Goal: Task Accomplishment & Management: Manage account settings

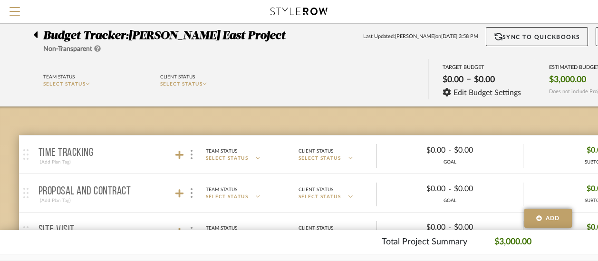
scroll to position [7, 0]
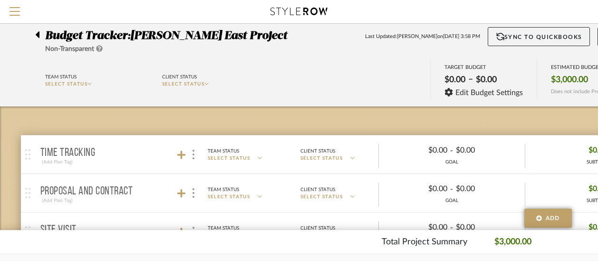
click at [38, 37] on icon at bounding box center [38, 34] width 4 height 7
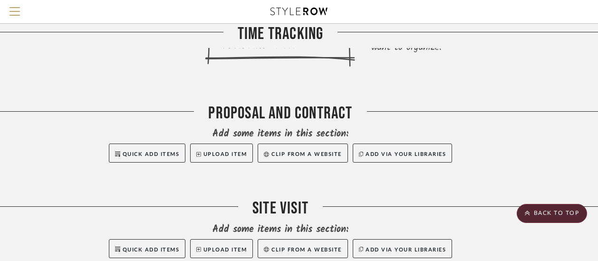
scroll to position [348, 62]
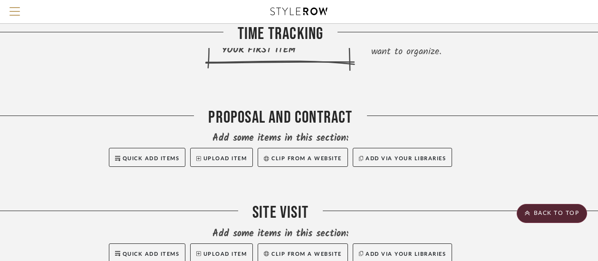
click at [222, 148] on button "Upload Item" at bounding box center [221, 157] width 63 height 19
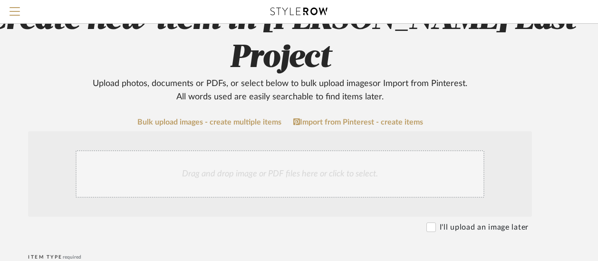
scroll to position [70, 62]
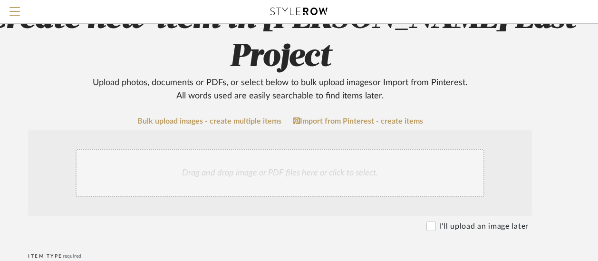
click at [242, 149] on div "Drag and drop image or PDF files here or click to select." at bounding box center [280, 173] width 409 height 48
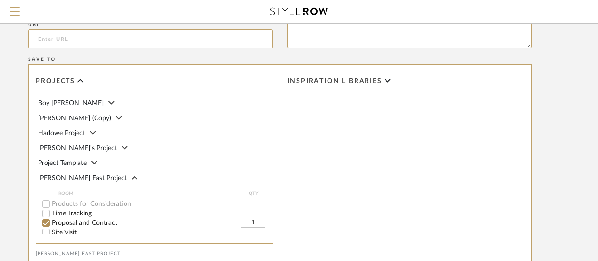
scroll to position [745, 62]
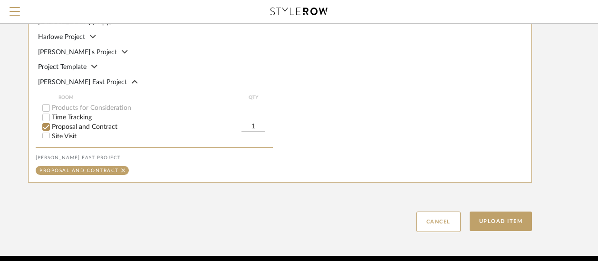
click at [507, 212] on button "Upload Item" at bounding box center [501, 221] width 63 height 19
click at [478, 212] on button "Upload Item" at bounding box center [501, 221] width 63 height 19
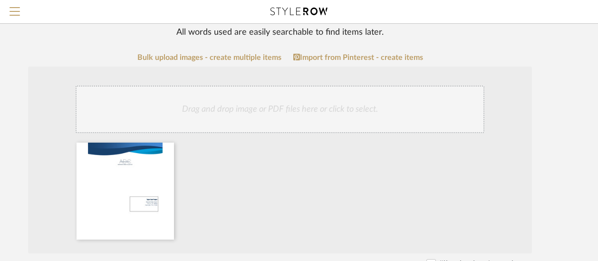
scroll to position [135, 62]
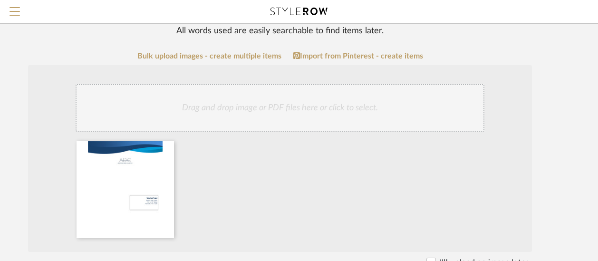
click at [214, 78] on div "Drag and drop image or PDF files here or click to select." at bounding box center [280, 158] width 504 height 187
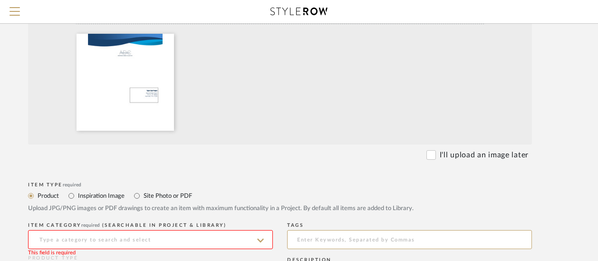
scroll to position [246, 62]
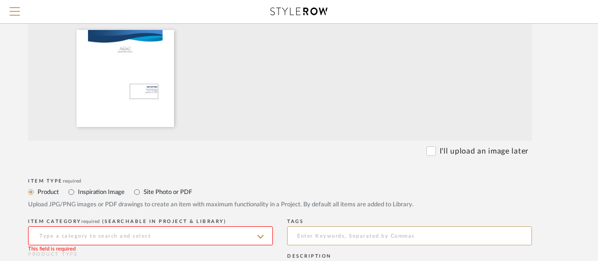
click at [260, 233] on icon at bounding box center [260, 237] width 7 height 8
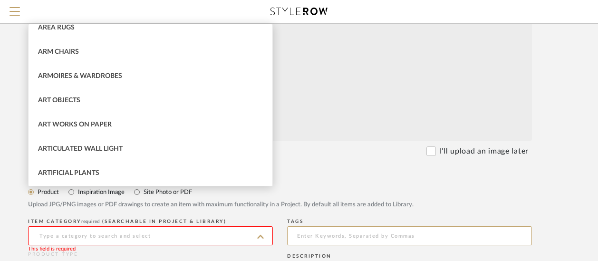
scroll to position [146, 0]
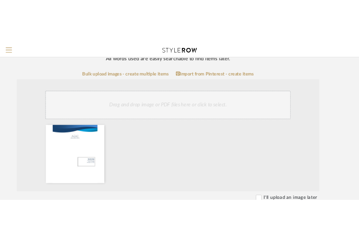
scroll to position [140, 62]
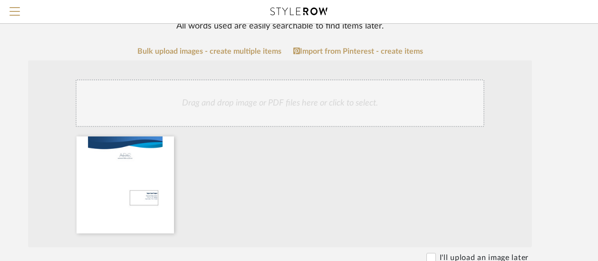
click at [147, 136] on div at bounding box center [125, 184] width 97 height 97
click at [0, 0] on icon at bounding box center [0, 0] width 0 height 0
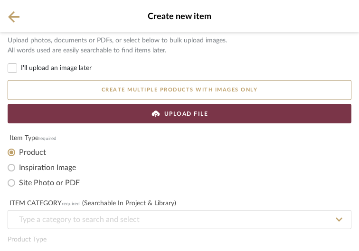
click at [13, 17] on icon at bounding box center [13, 16] width 11 height 11
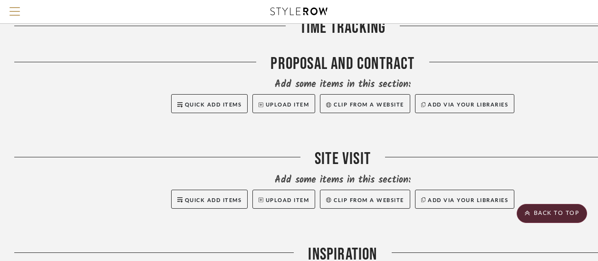
scroll to position [406, 0]
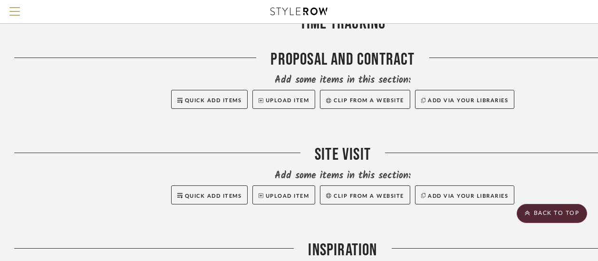
click at [272, 90] on button "Upload Item" at bounding box center [283, 99] width 63 height 19
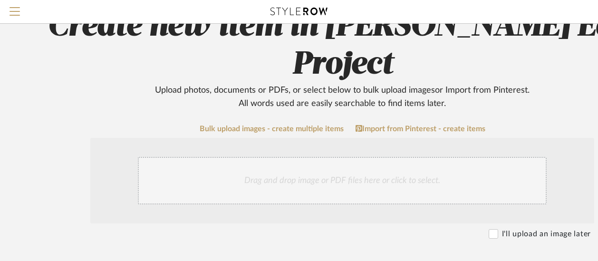
scroll to position [72, 0]
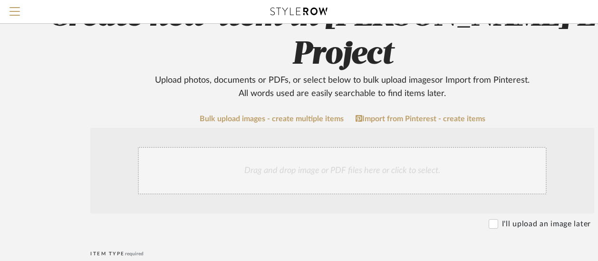
click at [287, 147] on div "Drag and drop image or PDF files here or click to select." at bounding box center [342, 171] width 409 height 48
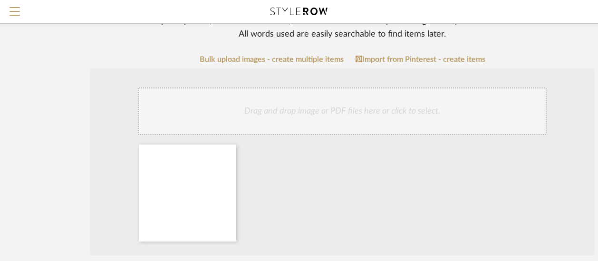
scroll to position [133, 0]
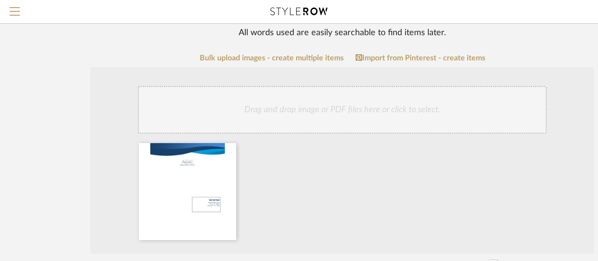
click at [494, 260] on input "I'll upload an image later" at bounding box center [494, 265] width 10 height 10
checkbox input "true"
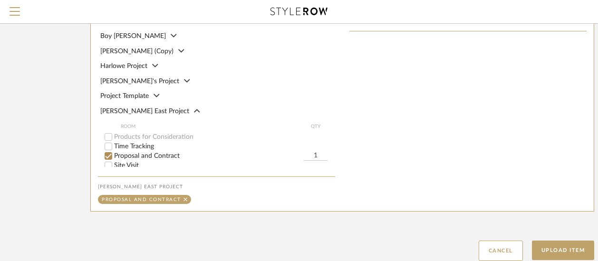
scroll to position [644, 0]
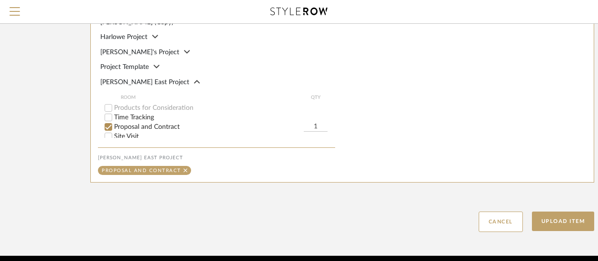
click at [567, 212] on button "Upload Item" at bounding box center [563, 221] width 63 height 19
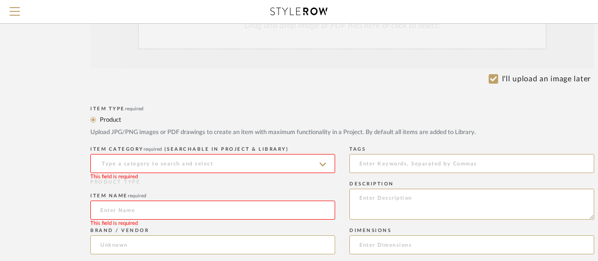
scroll to position [216, 0]
click at [323, 164] on icon at bounding box center [322, 166] width 7 height 4
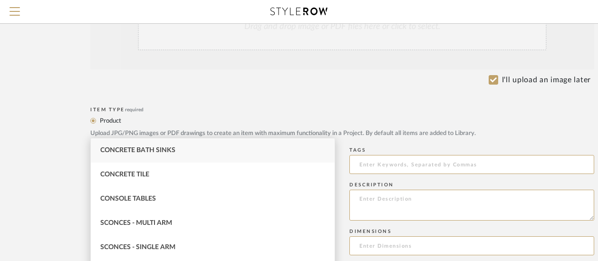
type input "c"
click at [136, 145] on div "Uncategorized" at bounding box center [213, 150] width 244 height 24
type input "Uncategorized"
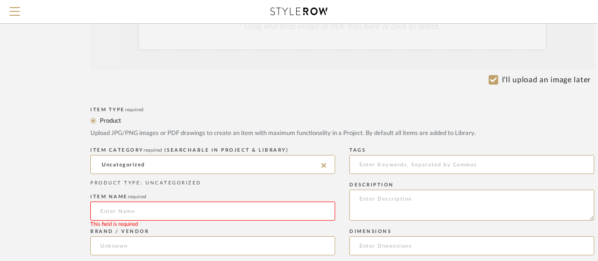
click at [302, 202] on input at bounding box center [212, 211] width 245 height 19
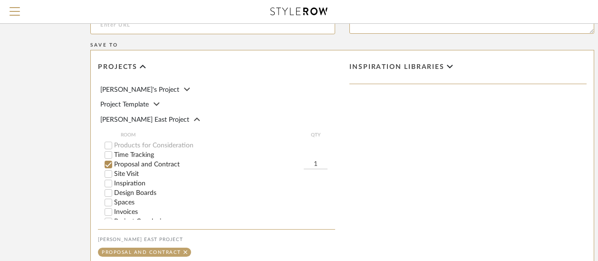
scroll to position [644, 0]
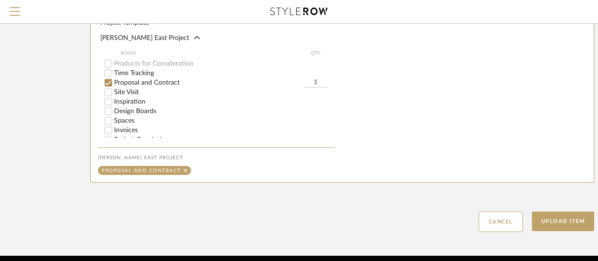
type input "Contract"
click at [572, 212] on button "Upload Item" at bounding box center [563, 221] width 63 height 19
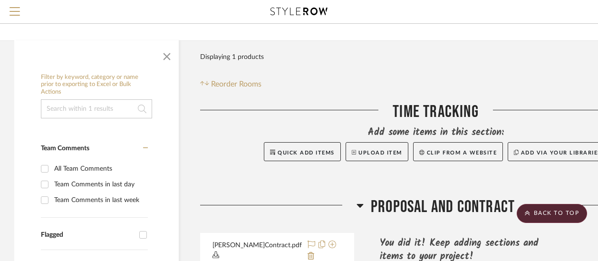
scroll to position [115, 0]
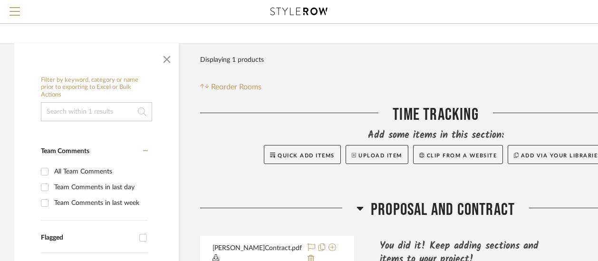
click at [169, 46] on span "button" at bounding box center [166, 57] width 23 height 23
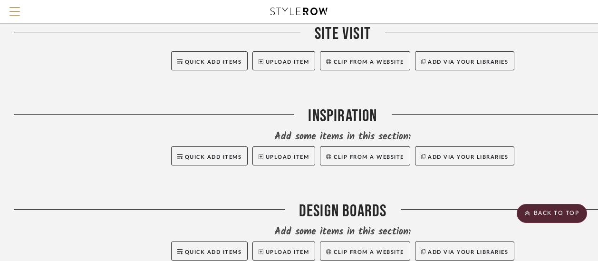
scroll to position [780, 0]
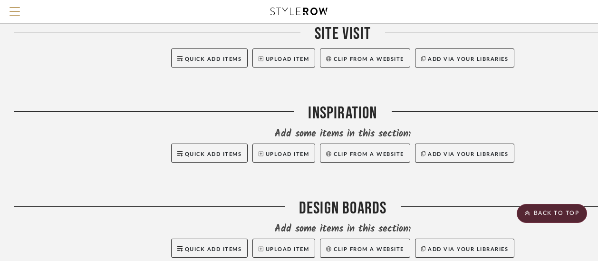
click at [286, 144] on button "Upload Item" at bounding box center [283, 153] width 63 height 19
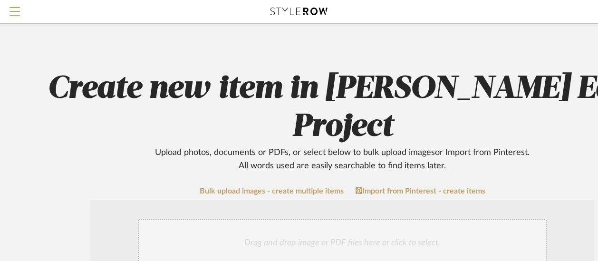
click at [251, 219] on div "Drag and drop image or PDF files here or click to select." at bounding box center [342, 243] width 409 height 48
click at [412, 187] on link "Import from Pinterest - create items" at bounding box center [421, 191] width 130 height 9
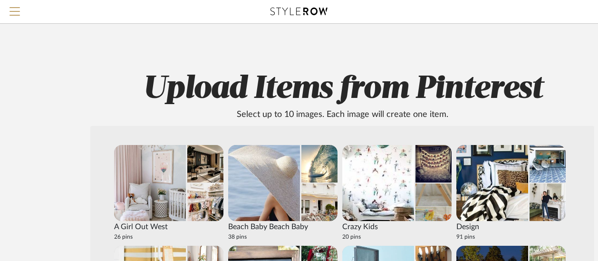
click at [19, 8] on span "Menu" at bounding box center [15, 7] width 10 height 1
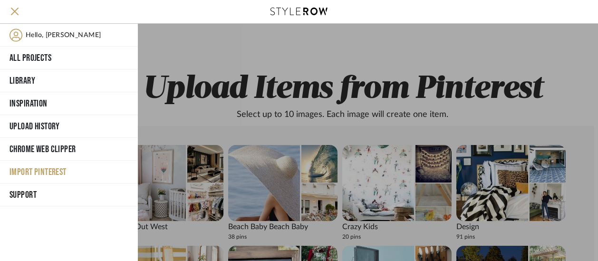
click at [38, 174] on button "Import Pinterest" at bounding box center [69, 172] width 138 height 23
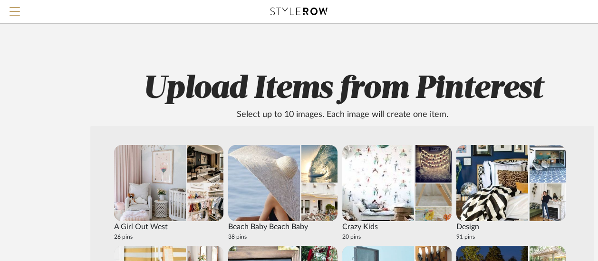
click at [19, 10] on span "Menu" at bounding box center [15, 14] width 10 height 14
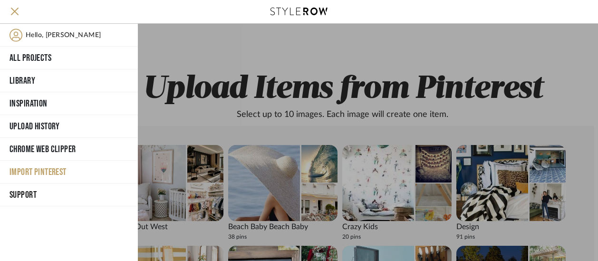
click at [45, 36] on span "Hello, [PERSON_NAME]" at bounding box center [63, 35] width 75 height 13
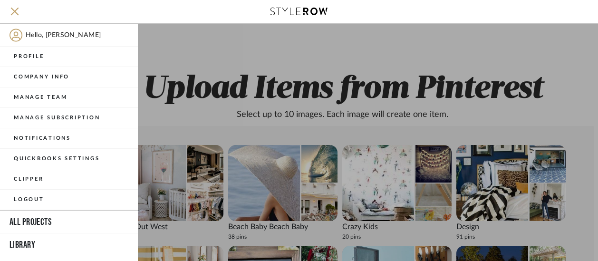
click at [297, 12] on icon at bounding box center [298, 12] width 57 height 8
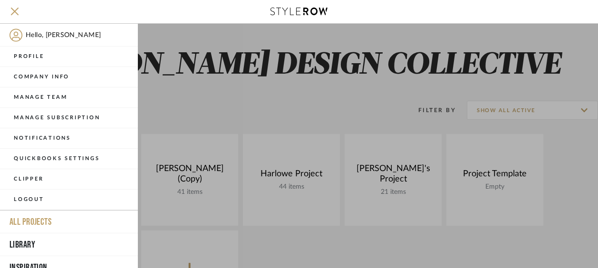
click at [211, 109] on div at bounding box center [368, 146] width 460 height 244
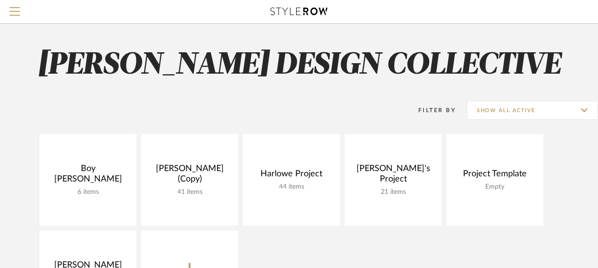
scroll to position [133, 0]
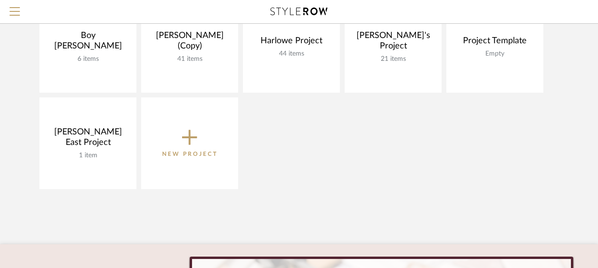
click at [0, 0] on link "Open Project" at bounding box center [0, 0] width 0 height 0
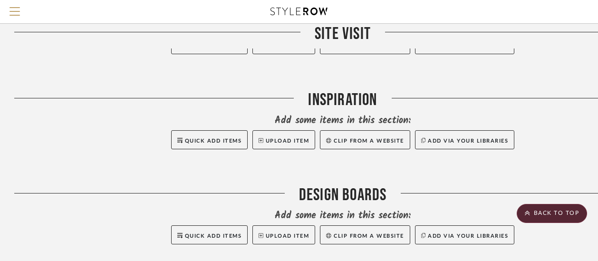
scroll to position [794, 0]
click at [392, 130] on button "Clip from a website" at bounding box center [365, 139] width 90 height 19
click at [444, 130] on button "Add via your libraries" at bounding box center [465, 139] width 100 height 19
click at [340, 130] on button "Clip from a website" at bounding box center [365, 139] width 90 height 19
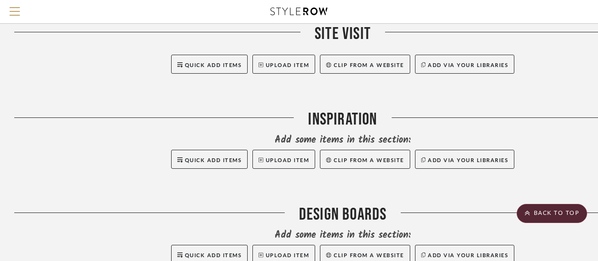
scroll to position [774, 0]
click at [334, 149] on button "Clip from a website" at bounding box center [365, 158] width 90 height 19
click at [300, 149] on button "Upload Item" at bounding box center [283, 158] width 63 height 19
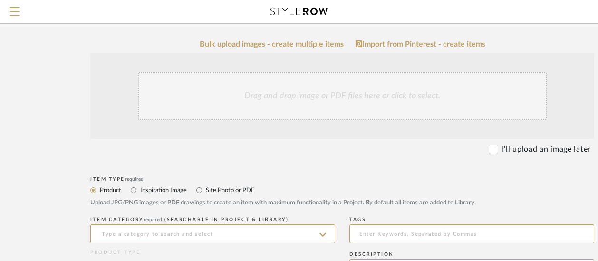
scroll to position [147, 0]
click at [132, 184] on input "Inspiration Image" at bounding box center [133, 189] width 11 height 11
radio input "true"
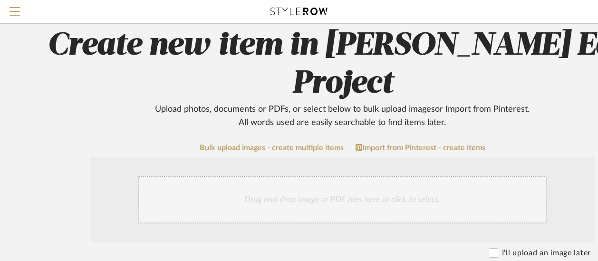
scroll to position [43, 0]
click at [405, 144] on link "Import from Pinterest - create items" at bounding box center [421, 148] width 130 height 9
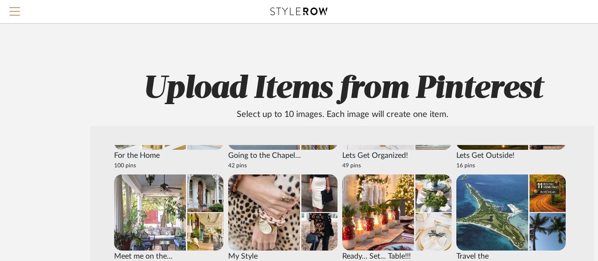
click at [10, 19] on span "Menu" at bounding box center [15, 14] width 10 height 14
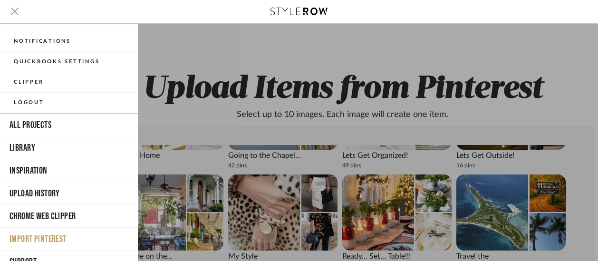
scroll to position [149, 0]
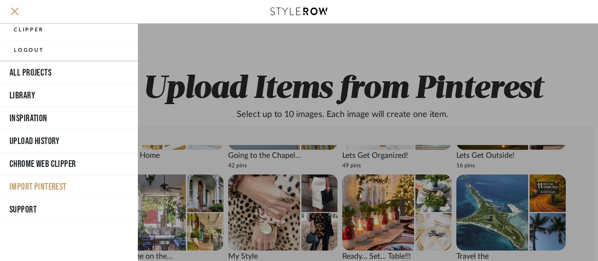
click at [47, 186] on button "Import Pinterest" at bounding box center [69, 186] width 138 height 23
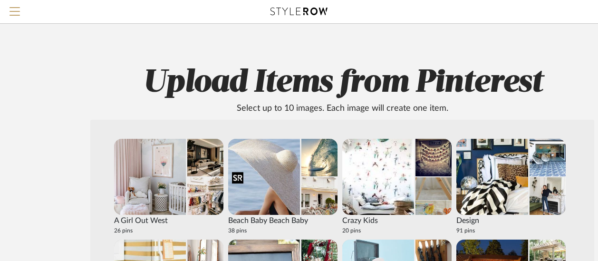
scroll to position [6, 0]
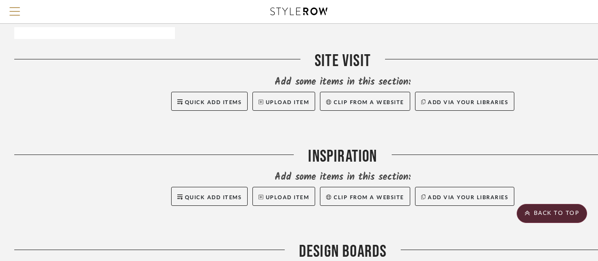
scroll to position [743, 0]
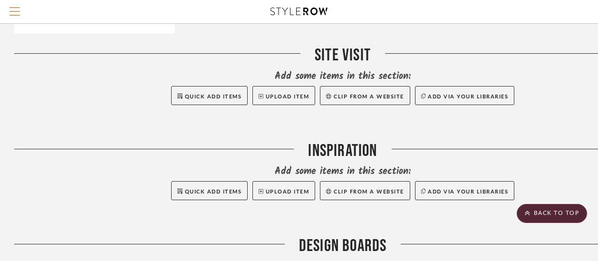
click at [352, 181] on button "Clip from a website" at bounding box center [365, 190] width 90 height 19
click at [285, 181] on button "Upload Item" at bounding box center [283, 190] width 63 height 19
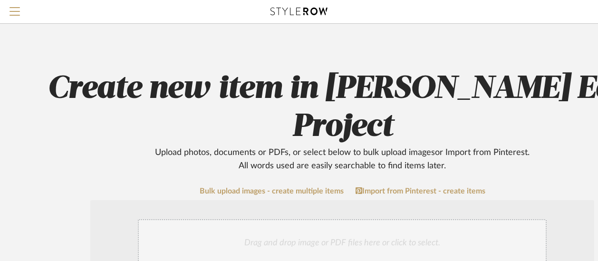
click at [223, 219] on div "Drag and drop image or PDF files here or click to select." at bounding box center [342, 243] width 409 height 48
click at [414, 187] on link "Import from Pinterest - create items" at bounding box center [421, 191] width 130 height 9
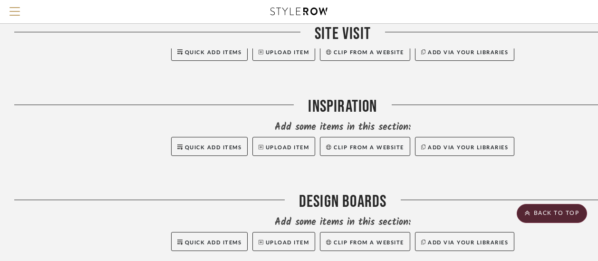
scroll to position [787, 0]
click at [288, 136] on button "Upload Item" at bounding box center [283, 145] width 63 height 19
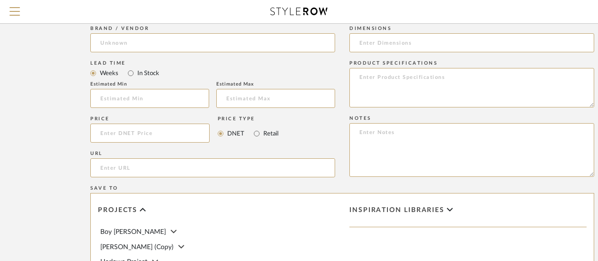
scroll to position [430, 0]
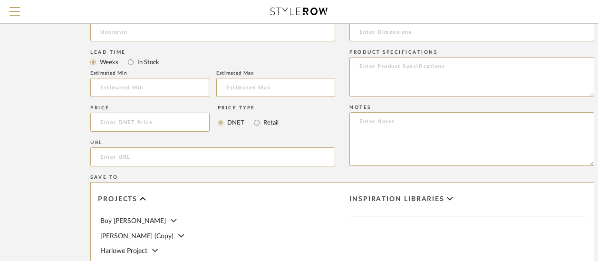
click at [121, 147] on input "url" at bounding box center [212, 156] width 245 height 19
paste input "https://www.pinterest.com/edtaylorjr/nashville/?invite_code=5952894c68864fccba6…"
type input "https://www.pinterest.com/edtaylorjr/nashville/?invite_code=5952894c68864fccba6…"
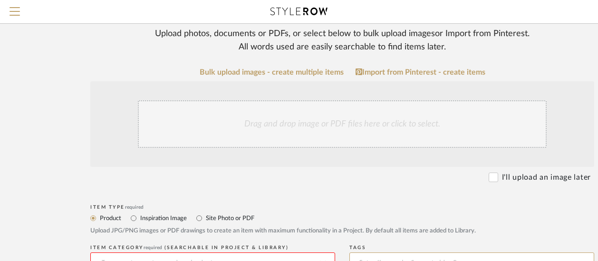
scroll to position [0, 0]
click at [493, 173] on input "I'll upload an image later" at bounding box center [494, 178] width 10 height 10
checkbox input "true"
click at [321, 261] on icon at bounding box center [322, 263] width 7 height 4
type input "I"
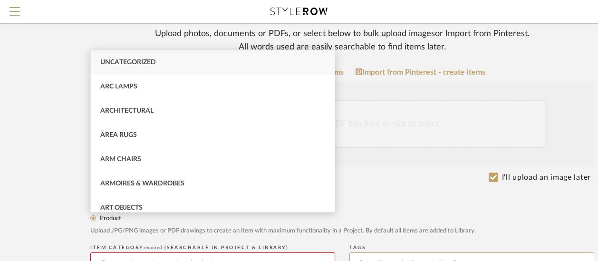
click at [149, 58] on div "Uncategorized" at bounding box center [213, 62] width 244 height 24
type input "Uncategorized"
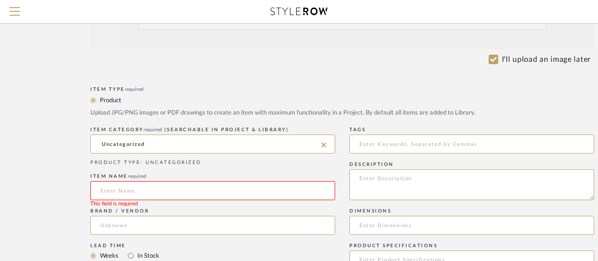
scroll to position [237, 0]
click at [123, 181] on input at bounding box center [212, 190] width 245 height 19
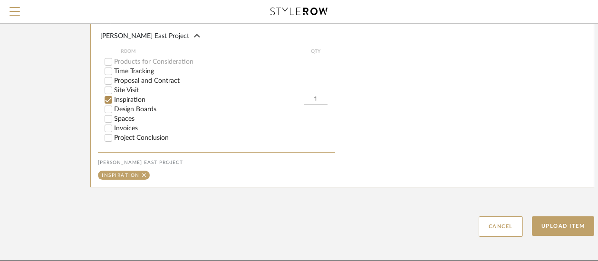
scroll to position [644, 0]
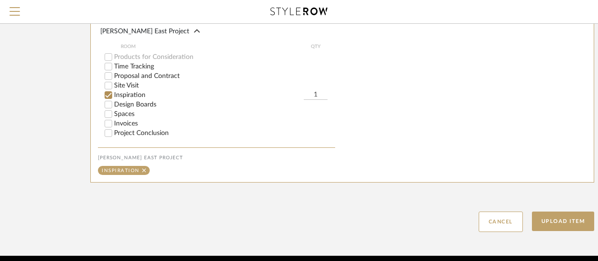
type input "Pinterest Inspo"
click at [573, 212] on button "Upload Item" at bounding box center [563, 221] width 63 height 19
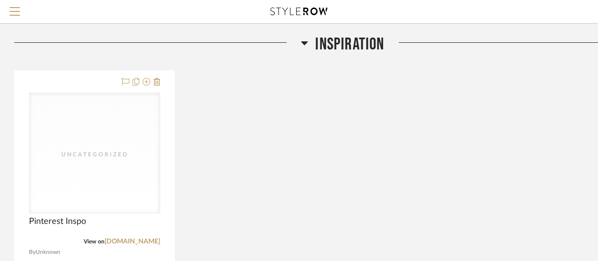
scroll to position [850, 0]
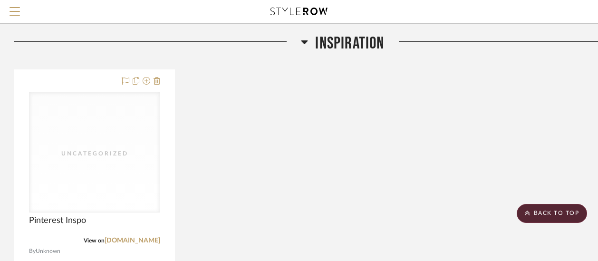
click at [140, 237] on link "pinterest.com" at bounding box center [133, 240] width 56 height 7
click at [111, 142] on div "Uncategorized Uncategorized" at bounding box center [94, 152] width 131 height 121
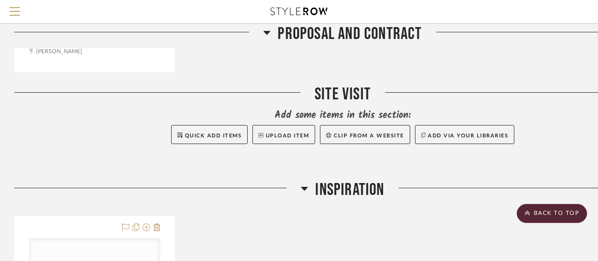
scroll to position [704, 0]
click at [283, 125] on button "Upload Item" at bounding box center [283, 134] width 63 height 19
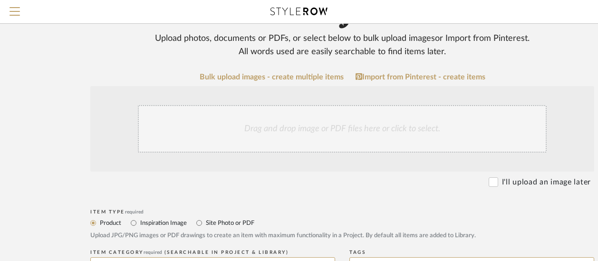
scroll to position [116, 0]
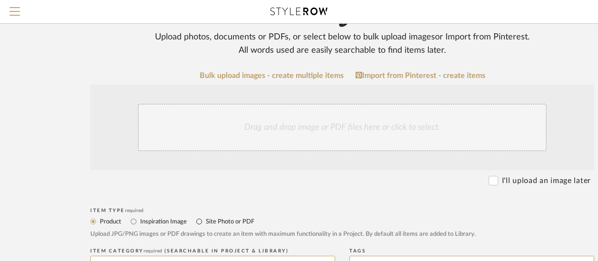
click at [198, 216] on input "Site Photo or PDF" at bounding box center [198, 221] width 11 height 11
radio input "true"
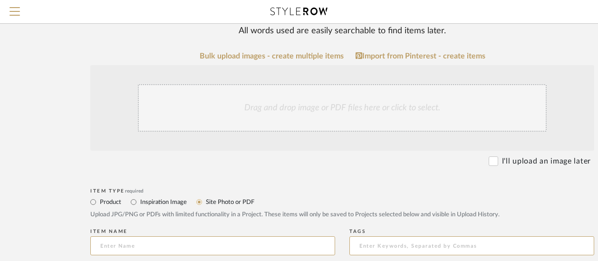
scroll to position [134, 0]
click at [134, 197] on input "Inspiration Image" at bounding box center [133, 202] width 11 height 11
radio input "true"
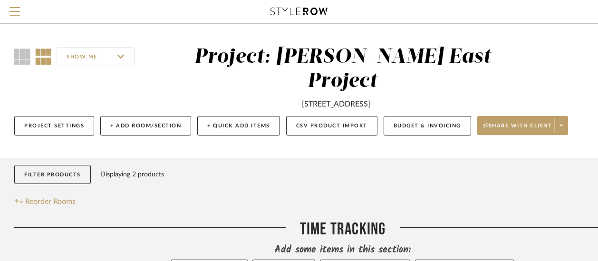
click at [327, 62] on div "Project: Taylor East Project" at bounding box center [342, 69] width 297 height 44
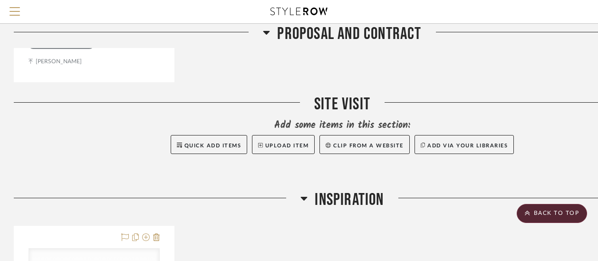
scroll to position [692, 0]
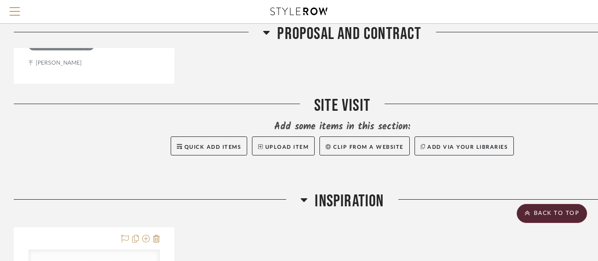
click at [350, 136] on button "Clip from a website" at bounding box center [364, 145] width 90 height 19
click at [273, 136] on button "Upload Item" at bounding box center [283, 145] width 63 height 19
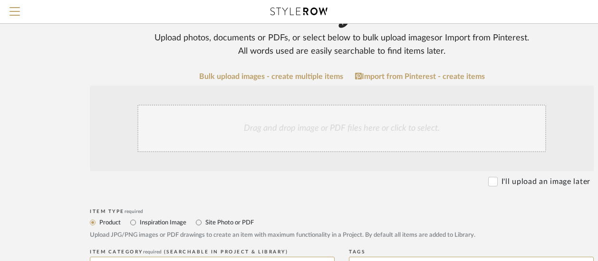
scroll to position [115, 0]
click at [352, 104] on div "Drag and drop image or PDF files here or click to select." at bounding box center [341, 128] width 409 height 48
click at [254, 104] on div "Drag and drop image or PDF files here or click to select." at bounding box center [341, 128] width 409 height 48
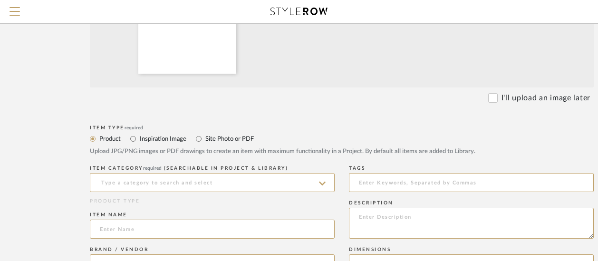
scroll to position [307, 0]
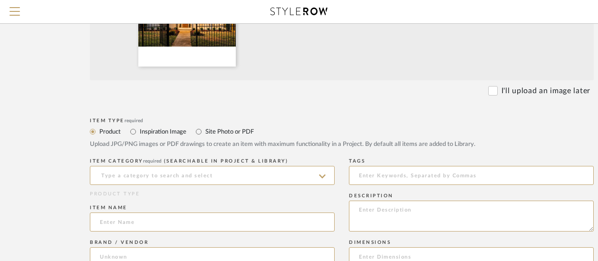
click at [324, 173] on icon at bounding box center [322, 177] width 7 height 8
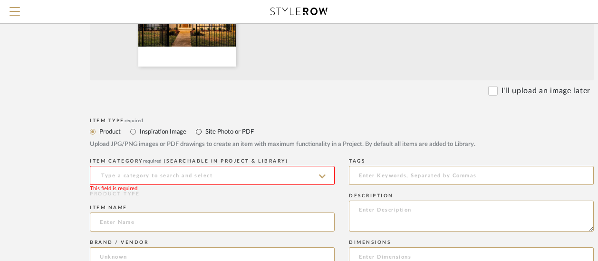
click at [197, 126] on input "Site Photo or PDF" at bounding box center [198, 131] width 11 height 11
radio input "true"
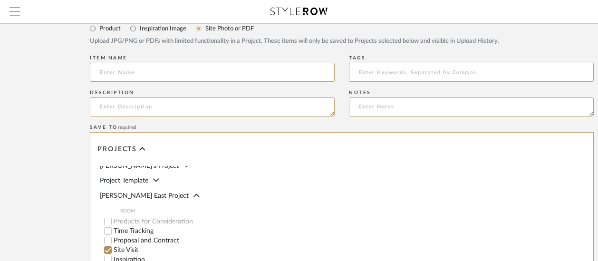
scroll to position [574, 0]
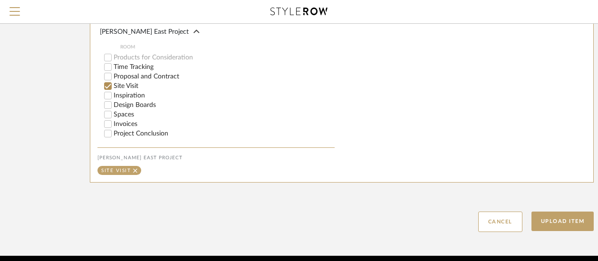
click at [563, 212] on button "Upload Item" at bounding box center [562, 221] width 63 height 19
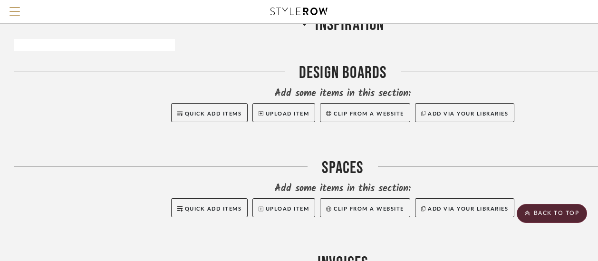
scroll to position [1655, 0]
click at [326, 158] on div "Spaces" at bounding box center [342, 170] width 657 height 24
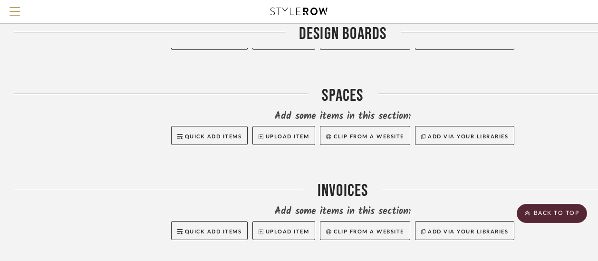
scroll to position [1728, 0]
click at [290, 125] on button "Upload Item" at bounding box center [283, 134] width 63 height 19
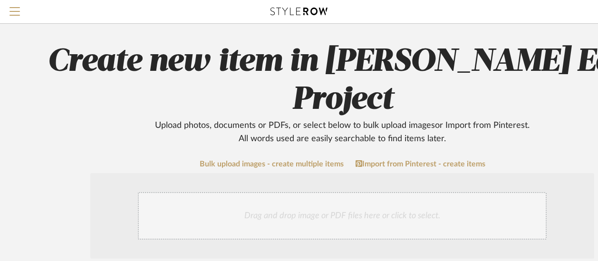
scroll to position [27, 0]
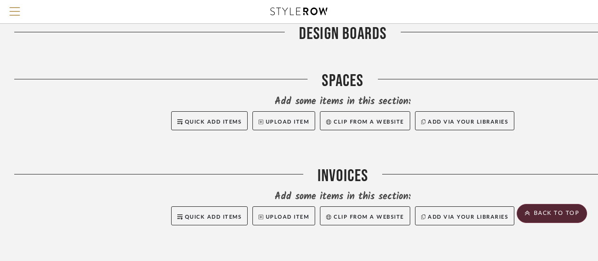
scroll to position [1743, 0]
click at [197, 111] on button "Quick Add Items" at bounding box center [209, 120] width 77 height 19
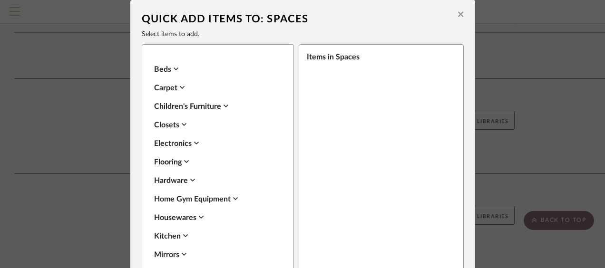
scroll to position [221, 0]
click at [174, 66] on icon at bounding box center [176, 69] width 5 height 8
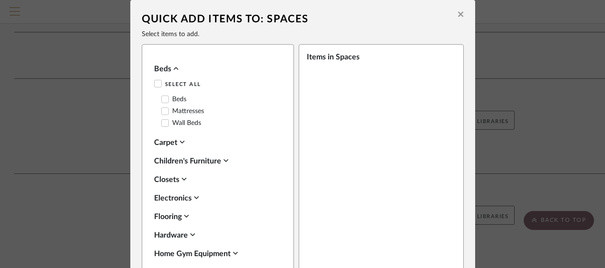
click at [164, 98] on icon at bounding box center [165, 99] width 7 height 7
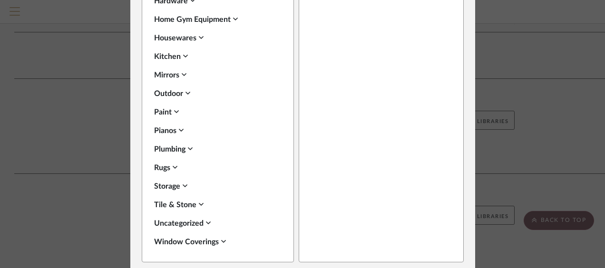
scroll to position [64, 0]
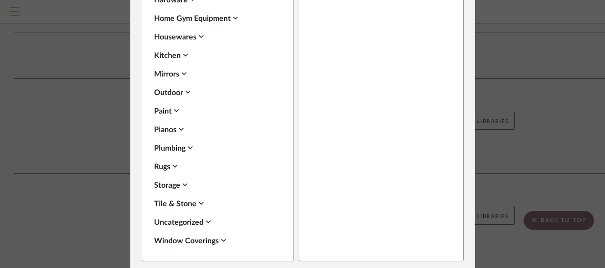
click at [199, 202] on icon at bounding box center [201, 204] width 5 height 8
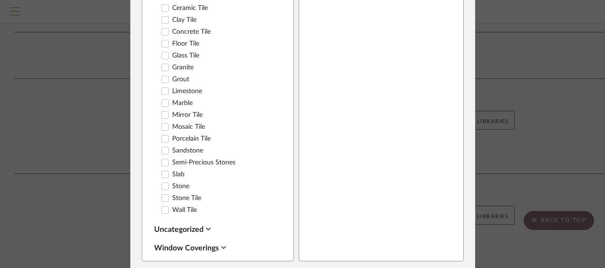
scroll to position [632, 0]
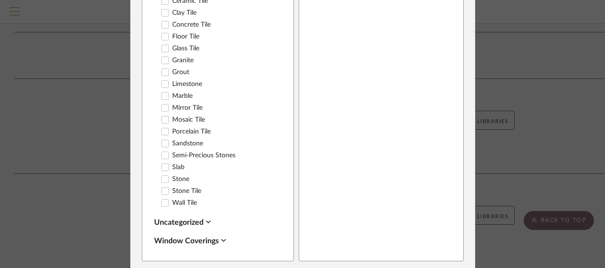
click at [163, 167] on icon at bounding box center [165, 167] width 7 height 7
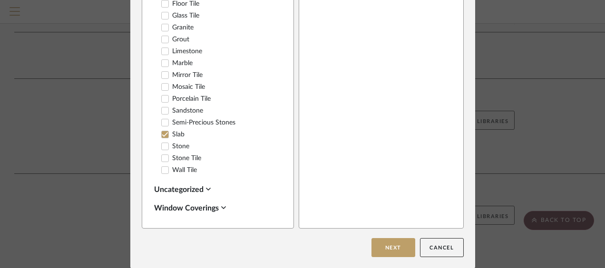
click at [403, 244] on button "Next" at bounding box center [393, 247] width 44 height 19
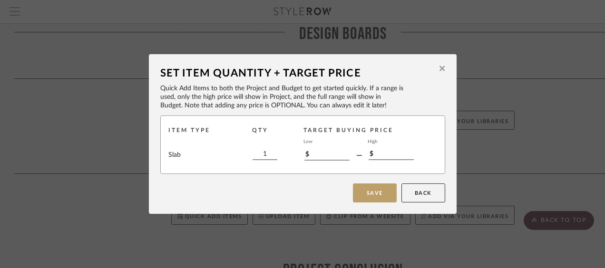
scroll to position [0, 0]
click at [315, 151] on input "$" at bounding box center [326, 155] width 45 height 10
type input "$0"
click at [376, 145] on div "High" at bounding box center [389, 142] width 45 height 8
click at [380, 154] on input "$" at bounding box center [390, 155] width 45 height 10
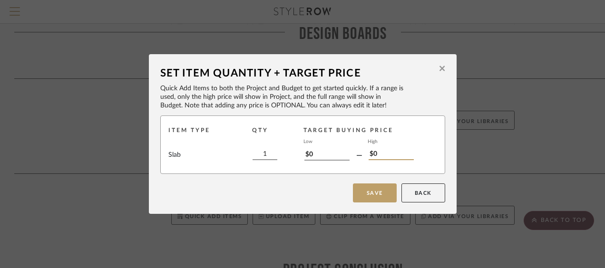
type input "$0"
click at [377, 195] on button "Save" at bounding box center [375, 192] width 44 height 19
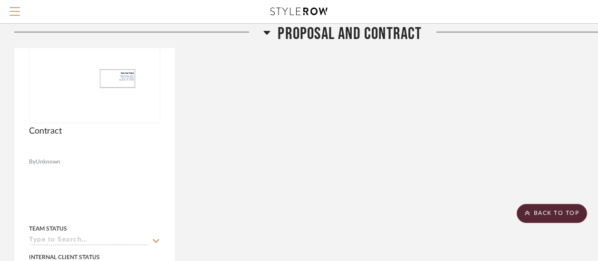
scroll to position [377, 0]
click at [267, 30] on icon at bounding box center [266, 32] width 7 height 11
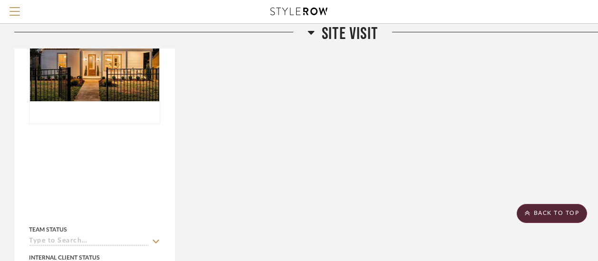
scroll to position [406, 0]
click at [308, 31] on icon at bounding box center [311, 33] width 7 height 4
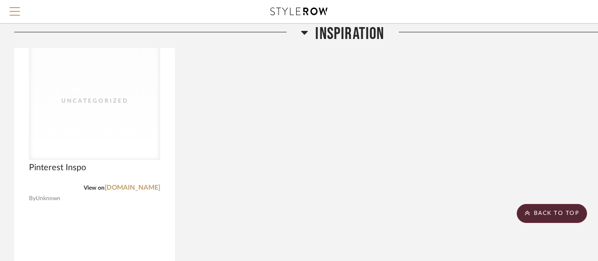
scroll to position [427, 0]
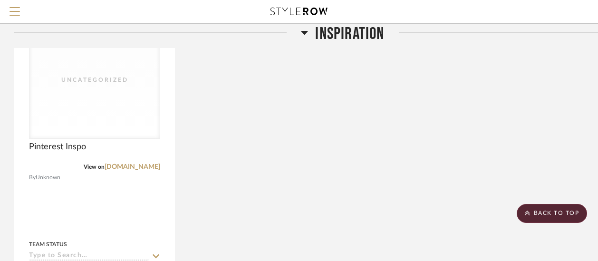
click at [306, 29] on icon at bounding box center [304, 32] width 7 height 11
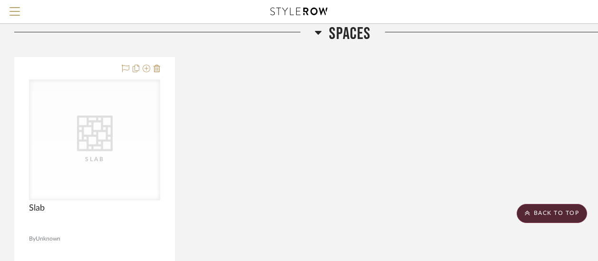
scroll to position [498, 0]
click at [81, 134] on div "CategoryIconTile Created with Sketch. Slab CategoryIconTile Created with Sketch…" at bounding box center [94, 139] width 131 height 121
click at [81, 154] on div "Slab" at bounding box center [94, 159] width 95 height 10
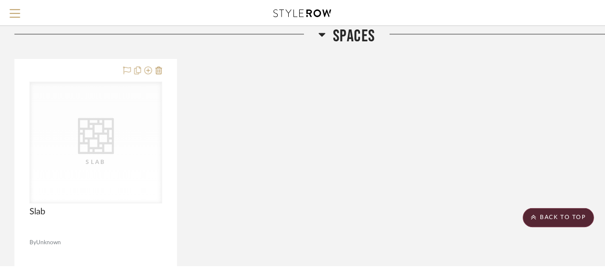
scroll to position [0, 0]
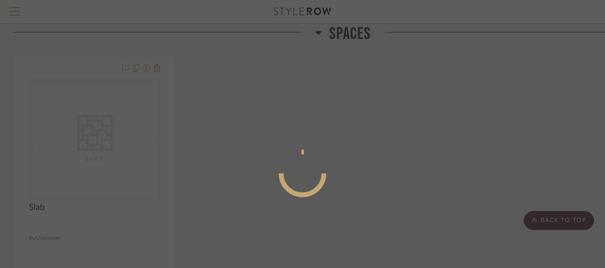
click at [81, 134] on div at bounding box center [302, 134] width 605 height 268
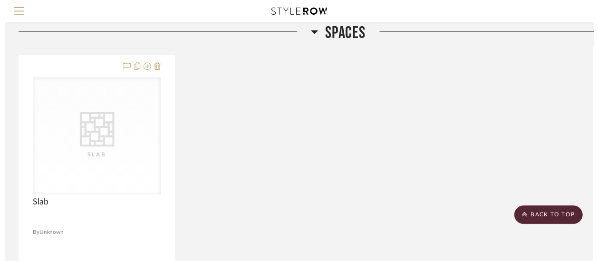
scroll to position [498, 0]
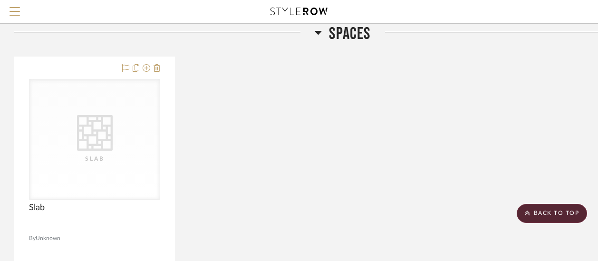
click at [81, 154] on div "Slab" at bounding box center [94, 159] width 95 height 10
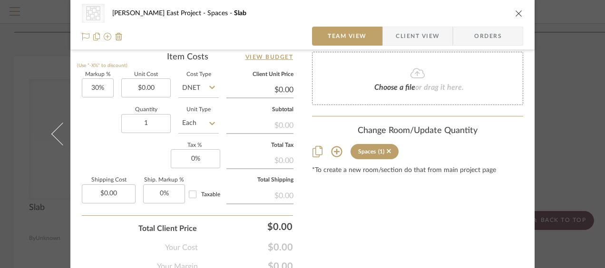
scroll to position [613, 0]
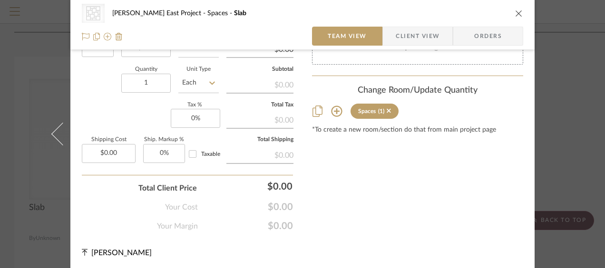
click at [516, 10] on icon "close" at bounding box center [519, 14] width 8 height 8
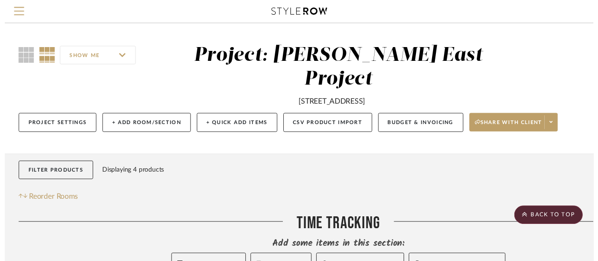
scroll to position [498, 0]
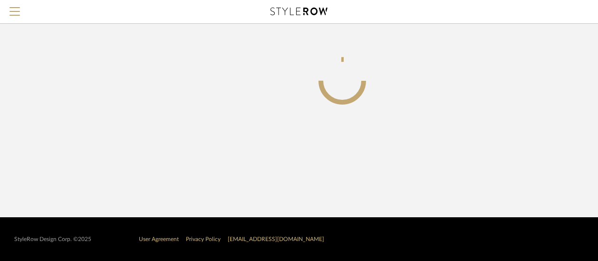
scroll to position [0, 0]
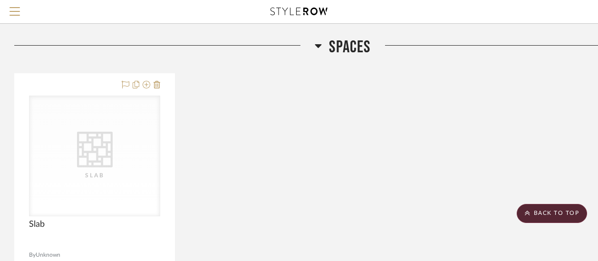
scroll to position [428, 0]
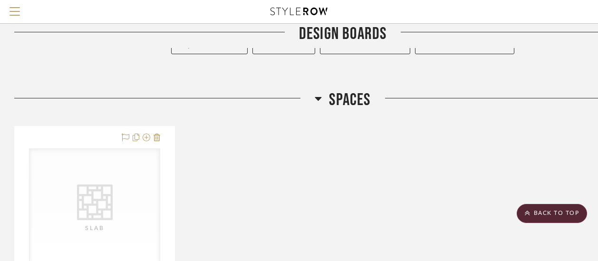
click at [319, 97] on icon at bounding box center [318, 99] width 7 height 4
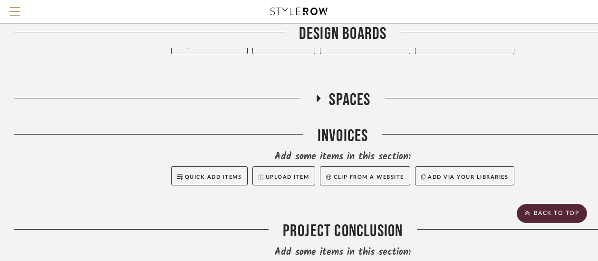
click at [319, 95] on icon at bounding box center [319, 98] width 4 height 7
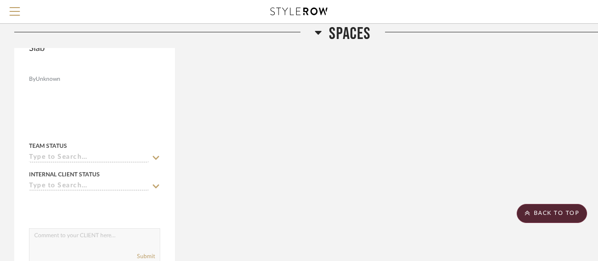
scroll to position [608, 0]
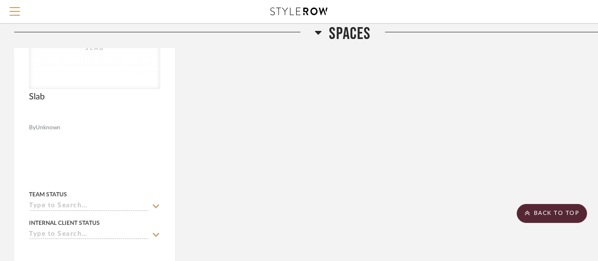
click at [136, 129] on div at bounding box center [95, 154] width 160 height 416
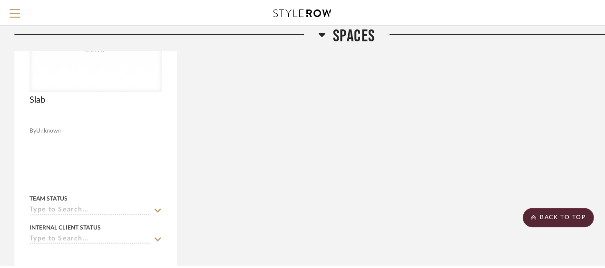
scroll to position [0, 0]
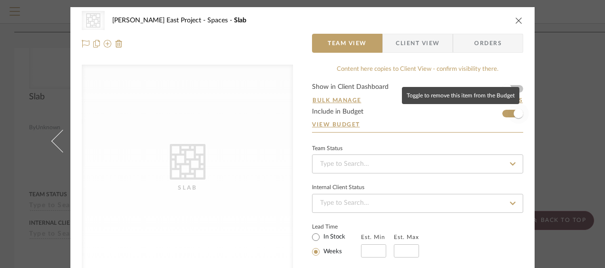
click at [508, 114] on span "button" at bounding box center [518, 113] width 21 height 21
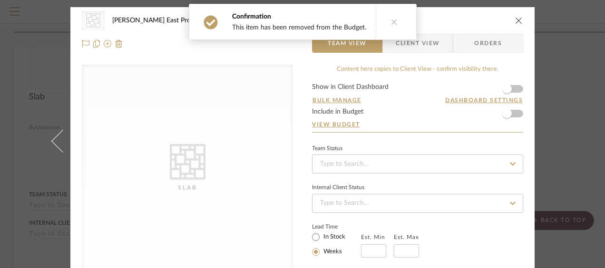
click at [508, 165] on icon at bounding box center [512, 164] width 9 height 7
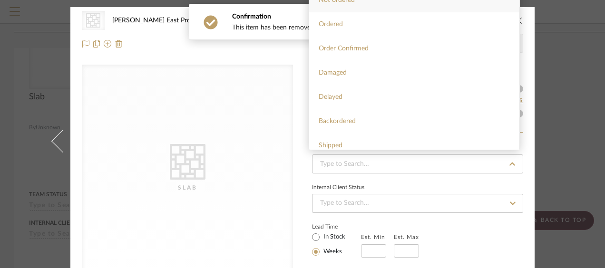
click at [251, 227] on div "CategoryIconTile Created with Sketch. Slab" at bounding box center [187, 168] width 211 height 207
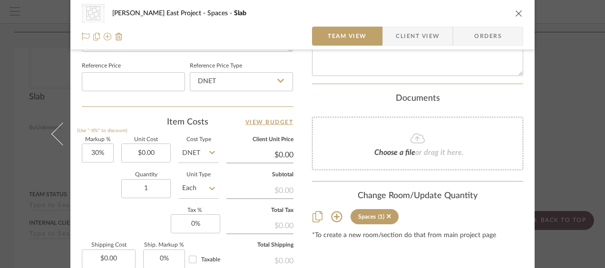
scroll to position [508, 0]
click at [333, 219] on icon at bounding box center [336, 216] width 11 height 11
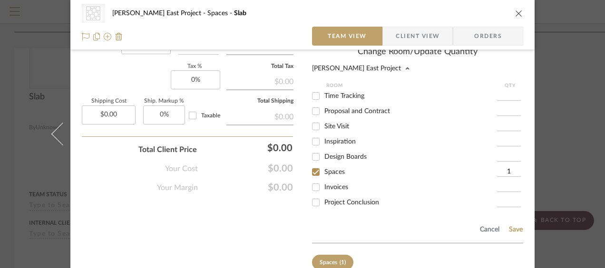
scroll to position [652, 0]
click at [491, 226] on button "Cancel" at bounding box center [489, 230] width 20 height 8
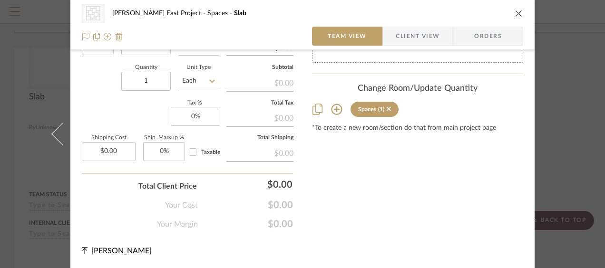
scroll to position [613, 0]
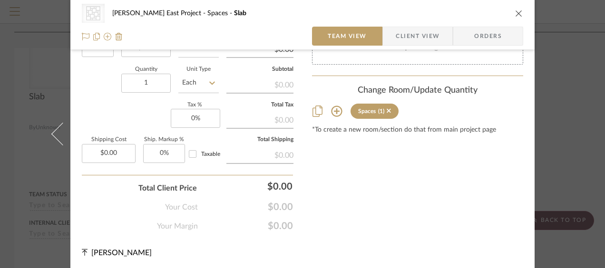
click at [515, 11] on icon "close" at bounding box center [519, 14] width 8 height 8
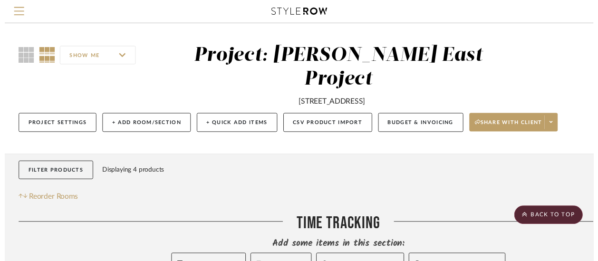
scroll to position [608, 0]
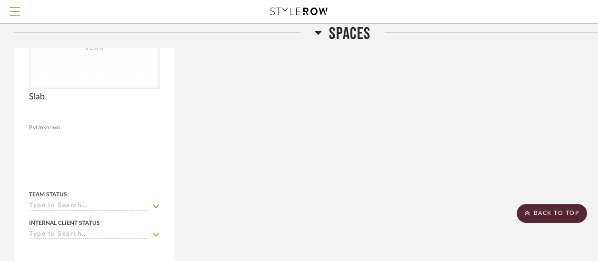
click at [318, 32] on icon at bounding box center [318, 33] width 7 height 4
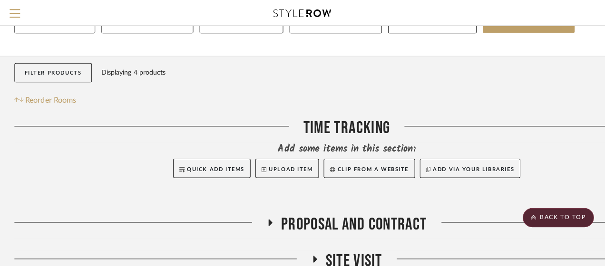
scroll to position [0, 0]
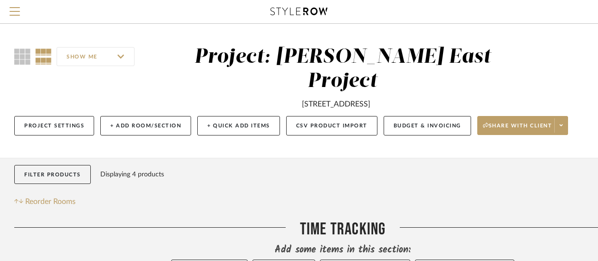
click at [163, 116] on button "+ Add Room/Section" at bounding box center [145, 125] width 91 height 19
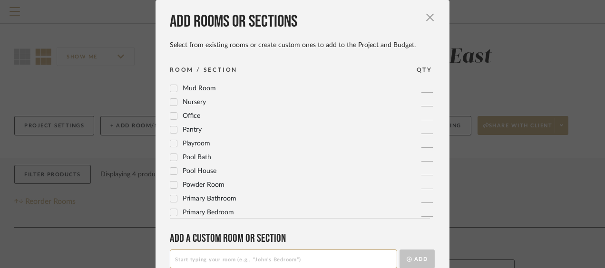
scroll to position [317, 0]
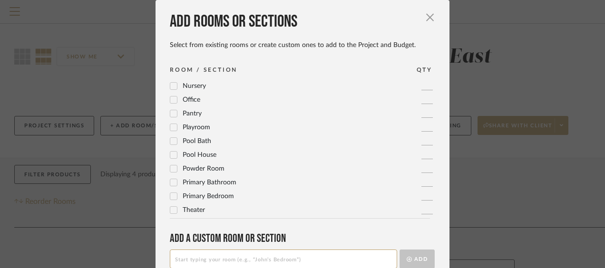
click at [171, 183] on icon at bounding box center [174, 183] width 6 height 5
click at [171, 195] on icon at bounding box center [174, 196] width 6 height 5
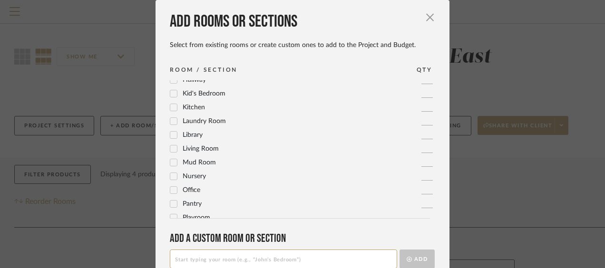
scroll to position [225, 0]
click at [171, 192] on icon at bounding box center [174, 191] width 6 height 5
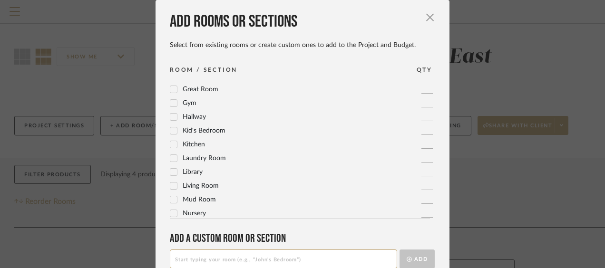
scroll to position [186, 0]
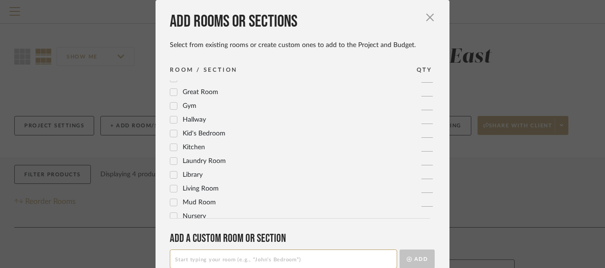
click at [170, 192] on icon at bounding box center [173, 188] width 7 height 7
click at [170, 164] on icon at bounding box center [173, 162] width 7 height 7
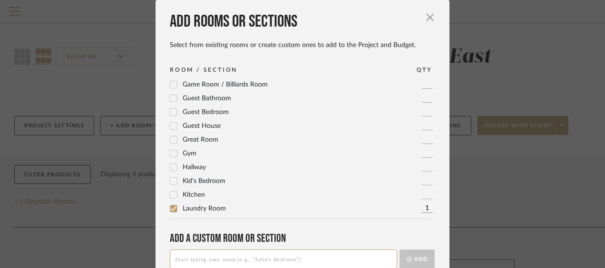
scroll to position [138, 0]
click at [173, 195] on icon at bounding box center [173, 196] width 7 height 7
click at [171, 170] on icon at bounding box center [173, 168] width 7 height 7
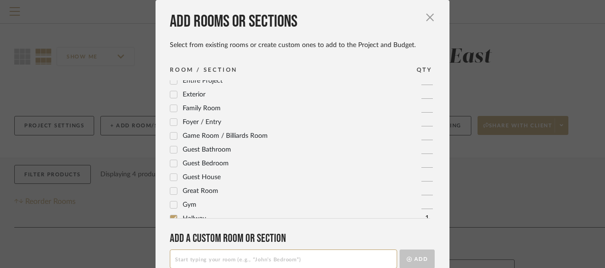
scroll to position [87, 0]
click at [171, 165] on icon at bounding box center [174, 164] width 6 height 5
click at [421, 161] on input "1" at bounding box center [426, 163] width 11 height 9
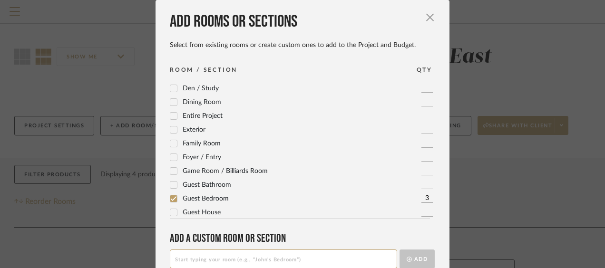
scroll to position [49, 0]
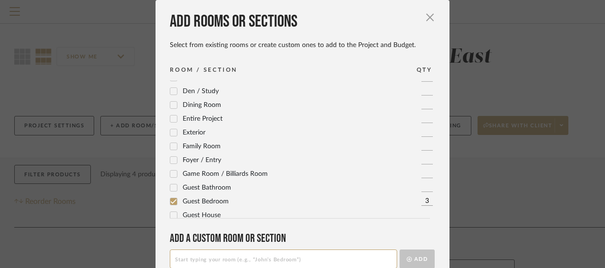
type input "3"
click at [171, 188] on icon at bounding box center [174, 188] width 6 height 5
click at [171, 175] on icon at bounding box center [173, 174] width 7 height 7
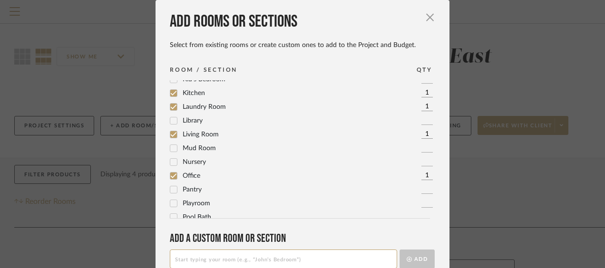
scroll to position [241, 0]
click at [171, 175] on icon at bounding box center [174, 176] width 6 height 5
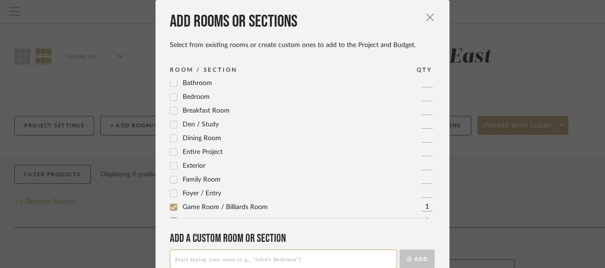
scroll to position [16, 0]
click at [171, 165] on icon at bounding box center [173, 166] width 7 height 7
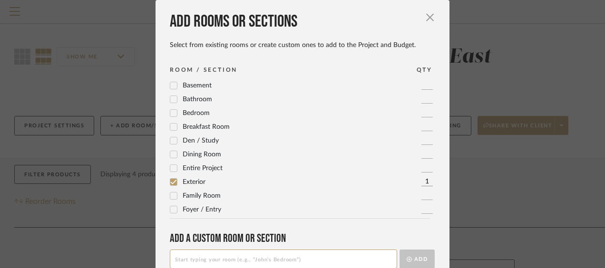
click at [171, 156] on icon at bounding box center [174, 155] width 6 height 5
click at [171, 111] on icon at bounding box center [173, 113] width 7 height 7
click at [173, 114] on icon at bounding box center [173, 113] width 7 height 7
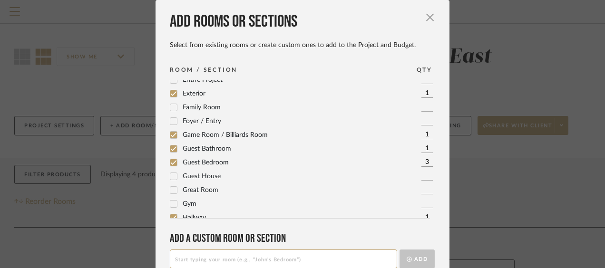
scroll to position [89, 0]
click at [171, 162] on icon at bounding box center [173, 162] width 7 height 7
click at [171, 147] on icon at bounding box center [173, 148] width 7 height 7
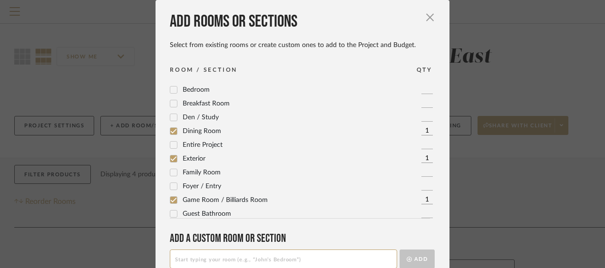
scroll to position [0, 0]
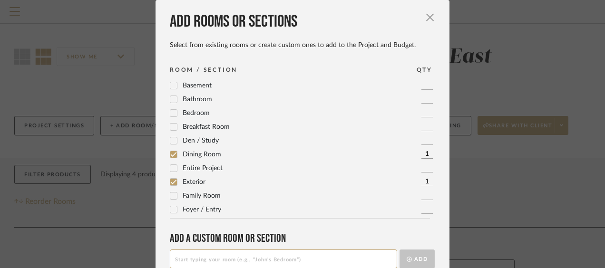
click at [170, 115] on icon at bounding box center [173, 113] width 7 height 7
click at [424, 110] on input "1" at bounding box center [426, 112] width 11 height 9
type input "4"
type input "3"
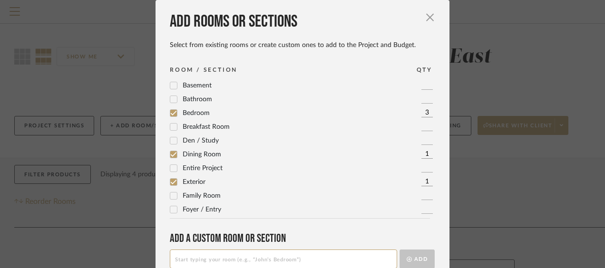
click at [170, 99] on icon at bounding box center [173, 99] width 7 height 7
click at [423, 98] on input "1" at bounding box center [426, 99] width 11 height 9
click at [171, 87] on icon at bounding box center [173, 85] width 7 height 7
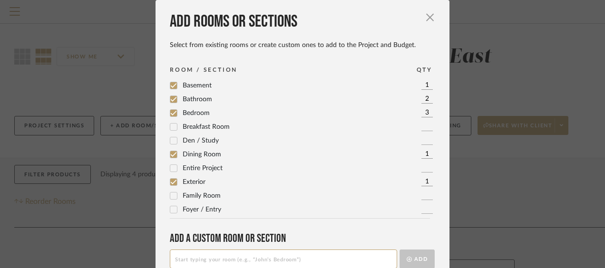
click at [422, 98] on input "2" at bounding box center [426, 99] width 11 height 9
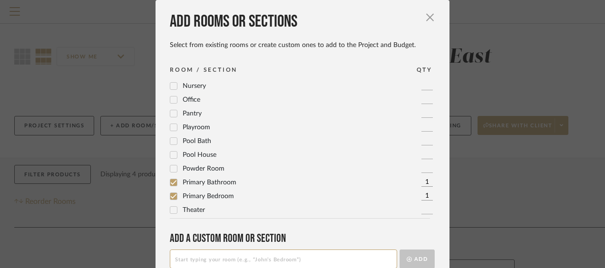
scroll to position [53, 0]
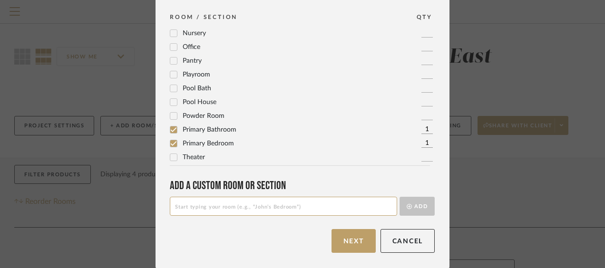
type input "3"
click at [353, 239] on button "Next" at bounding box center [353, 241] width 44 height 24
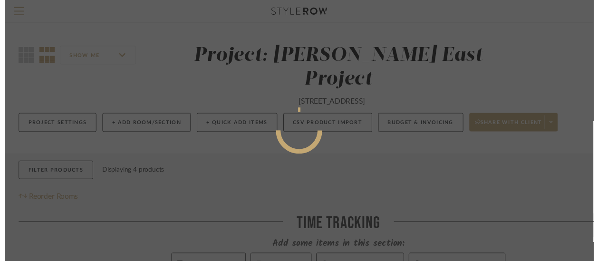
scroll to position [0, 0]
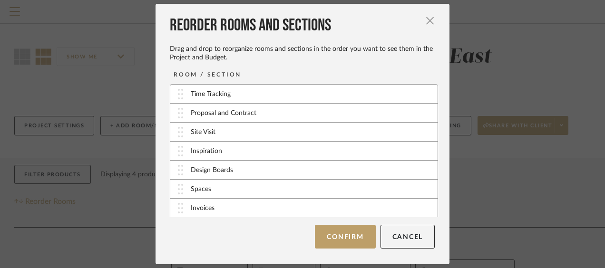
click at [353, 239] on button "Confirm" at bounding box center [345, 237] width 60 height 24
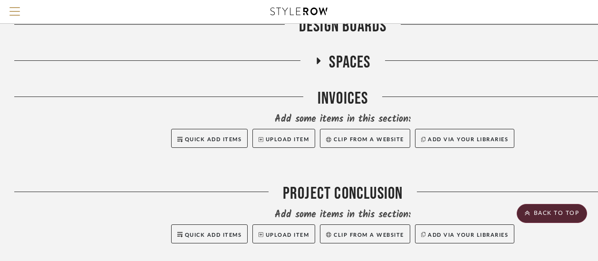
scroll to position [493, 0]
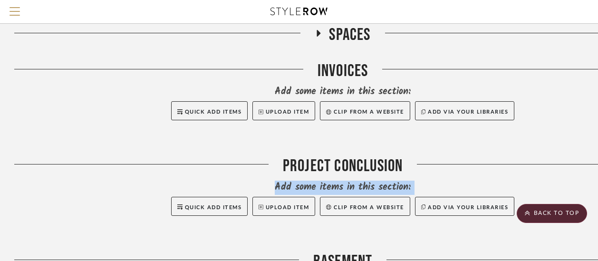
drag, startPoint x: 334, startPoint y: 238, endPoint x: 344, endPoint y: 106, distance: 133.0
click at [146, 156] on div at bounding box center [148, 168] width 269 height 24
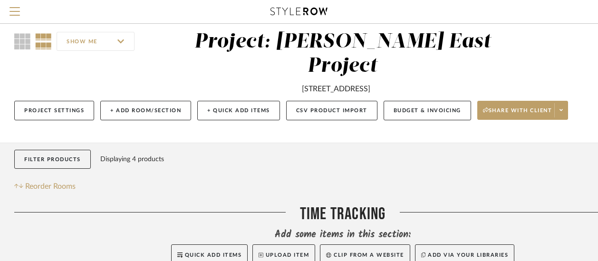
scroll to position [18, 0]
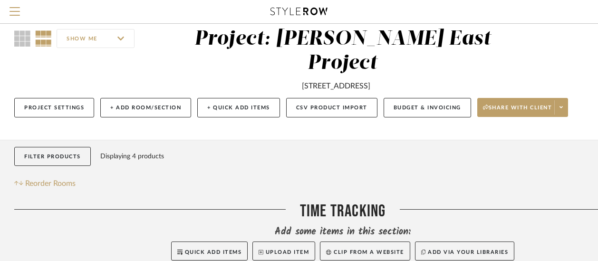
click at [56, 178] on span "Reorder Rooms" at bounding box center [50, 183] width 50 height 11
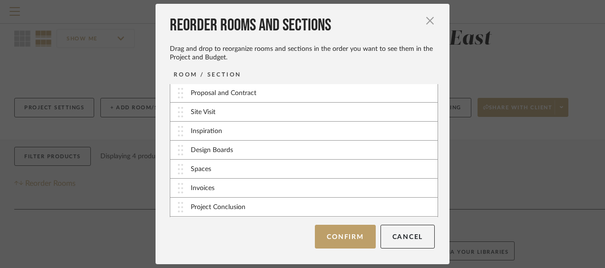
scroll to position [45, 0]
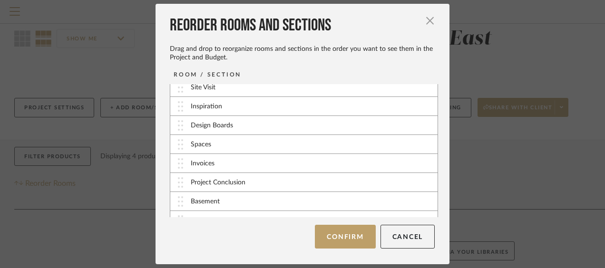
click at [178, 145] on img at bounding box center [180, 144] width 5 height 10
drag, startPoint x: 225, startPoint y: 183, endPoint x: 234, endPoint y: 136, distance: 46.9
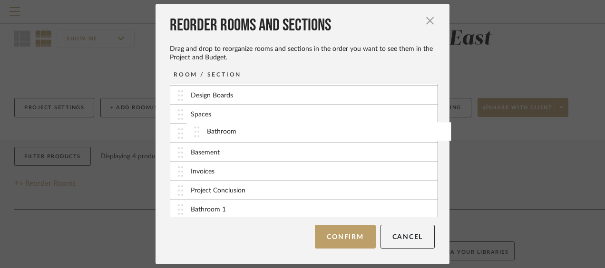
drag, startPoint x: 210, startPoint y: 203, endPoint x: 230, endPoint y: 136, distance: 69.5
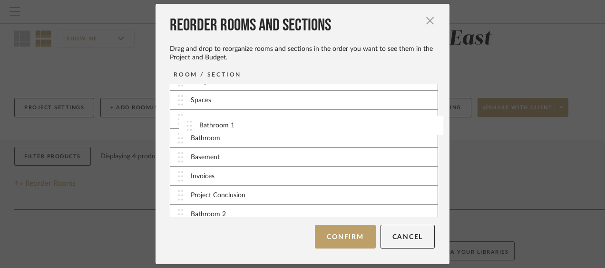
drag, startPoint x: 217, startPoint y: 209, endPoint x: 229, endPoint y: 125, distance: 84.5
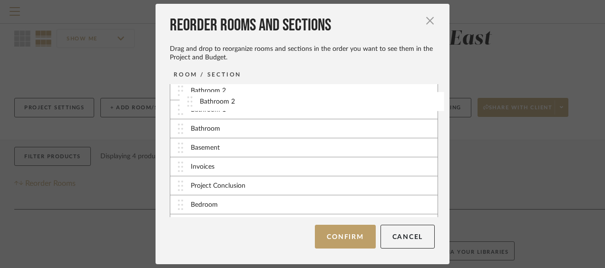
scroll to position [98, 0]
drag, startPoint x: 221, startPoint y: 184, endPoint x: 234, endPoint y: 100, distance: 85.1
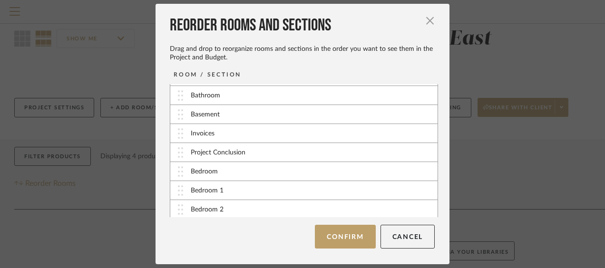
scroll to position [156, 0]
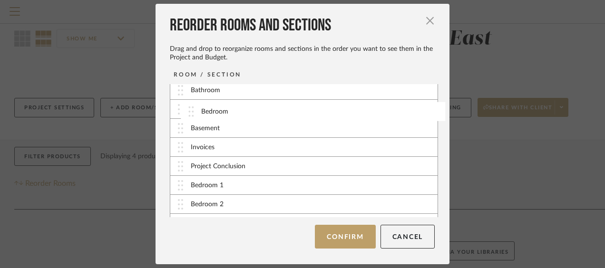
drag, startPoint x: 221, startPoint y: 166, endPoint x: 233, endPoint y: 104, distance: 63.6
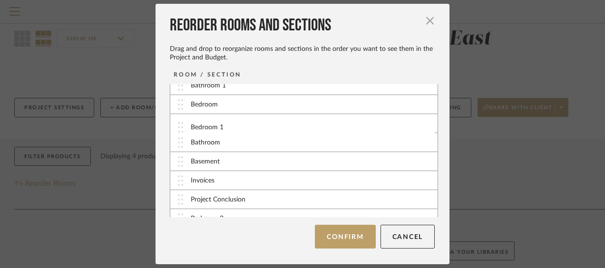
drag, startPoint x: 221, startPoint y: 196, endPoint x: 225, endPoint y: 121, distance: 75.2
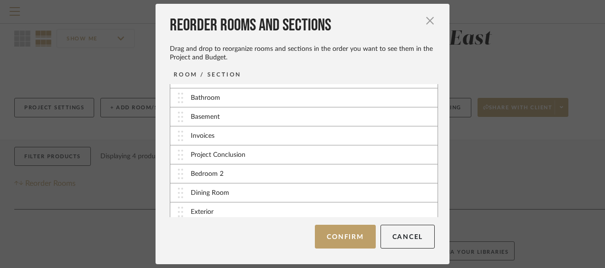
scroll to position [187, 0]
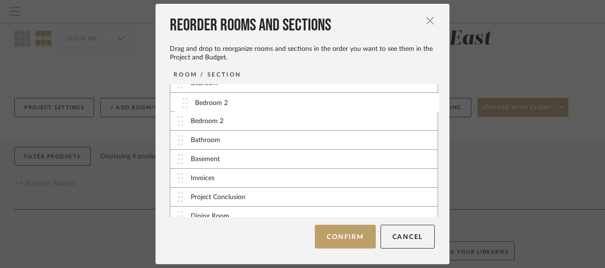
drag, startPoint x: 229, startPoint y: 172, endPoint x: 237, endPoint y: 100, distance: 72.7
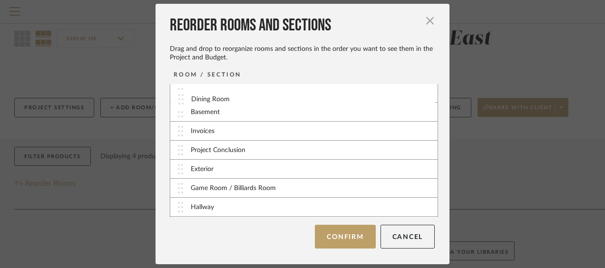
scroll to position [196, 0]
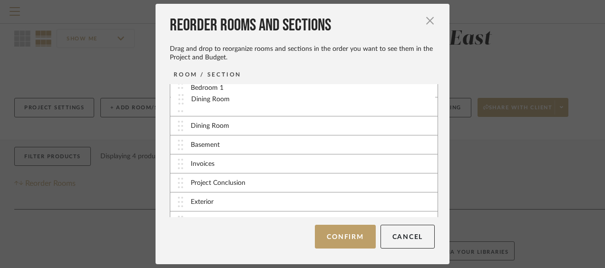
drag, startPoint x: 231, startPoint y: 149, endPoint x: 235, endPoint y: 100, distance: 49.6
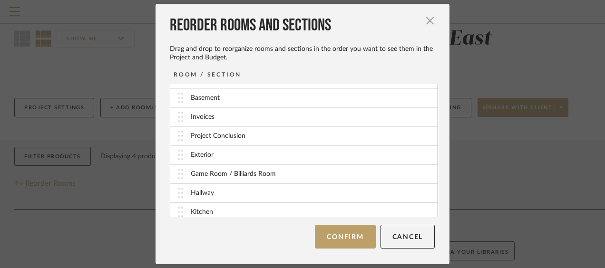
scroll to position [244, 0]
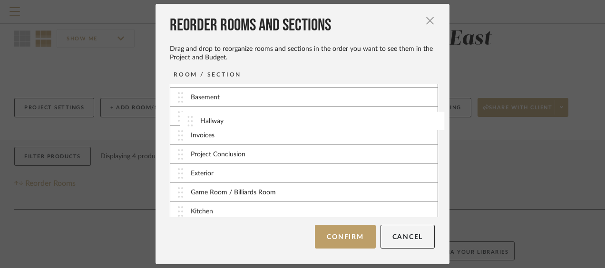
drag, startPoint x: 220, startPoint y: 188, endPoint x: 233, endPoint y: 118, distance: 71.2
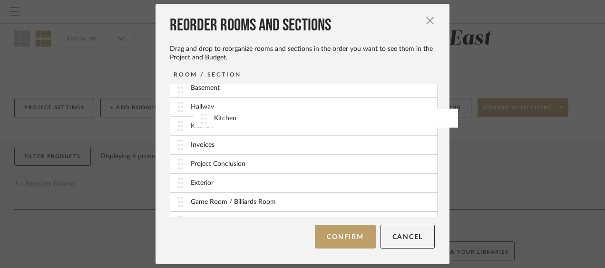
drag, startPoint x: 206, startPoint y: 207, endPoint x: 233, endPoint y: 117, distance: 93.7
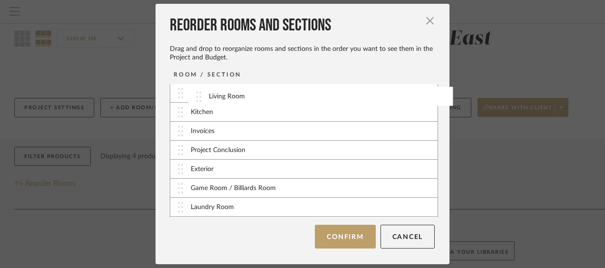
scroll to position [248, 0]
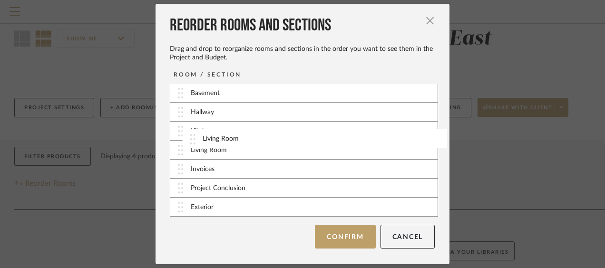
drag, startPoint x: 217, startPoint y: 170, endPoint x: 232, endPoint y: 138, distance: 34.9
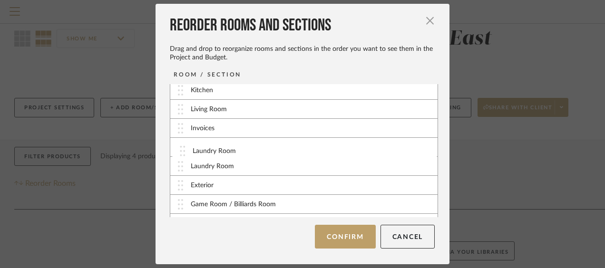
scroll to position [294, 0]
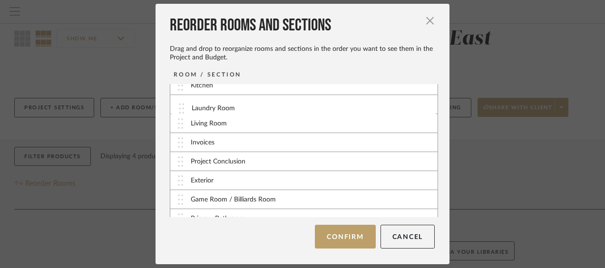
drag, startPoint x: 219, startPoint y: 203, endPoint x: 223, endPoint y: 110, distance: 92.3
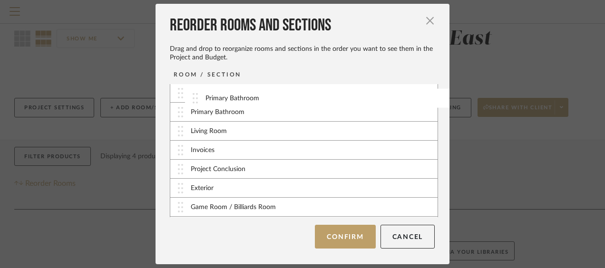
drag, startPoint x: 218, startPoint y: 189, endPoint x: 236, endPoint y: 96, distance: 94.9
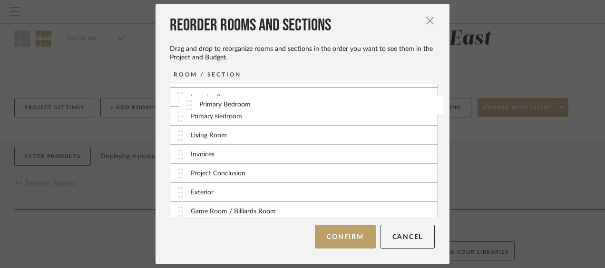
drag, startPoint x: 218, startPoint y: 208, endPoint x: 230, endPoint y: 105, distance: 104.3
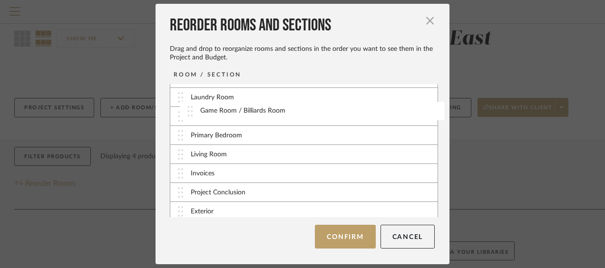
drag, startPoint x: 218, startPoint y: 213, endPoint x: 231, endPoint y: 116, distance: 97.9
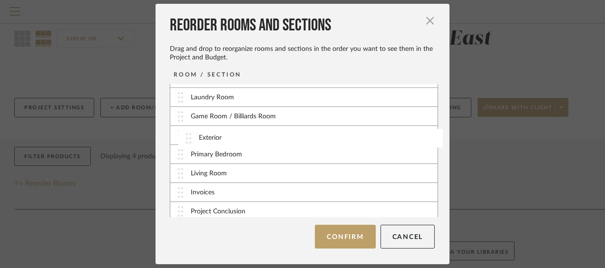
drag, startPoint x: 211, startPoint y: 204, endPoint x: 222, endPoint y: 132, distance: 73.1
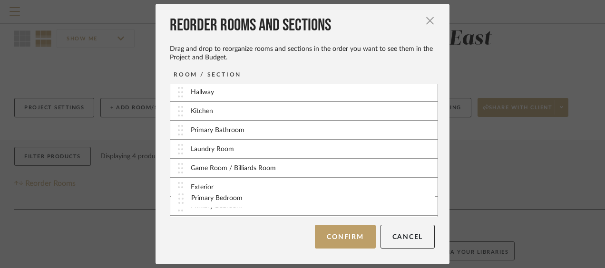
scroll to position [278, 0]
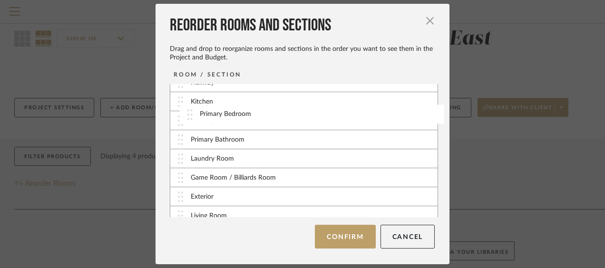
drag, startPoint x: 217, startPoint y: 203, endPoint x: 230, endPoint y: 114, distance: 89.3
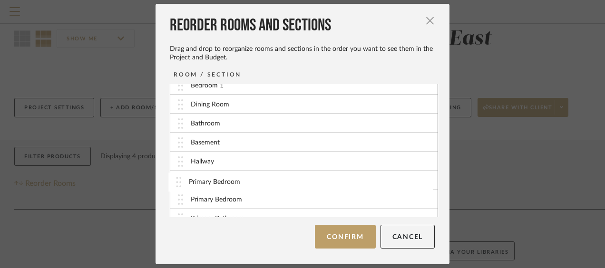
scroll to position [203, 0]
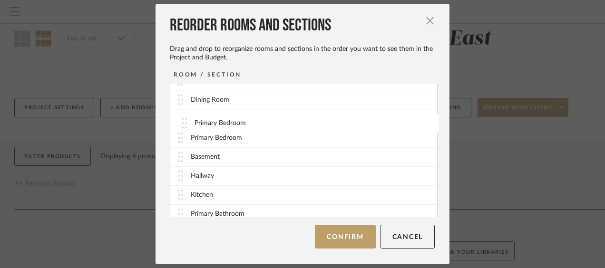
drag, startPoint x: 222, startPoint y: 200, endPoint x: 230, endPoint y: 124, distance: 76.0
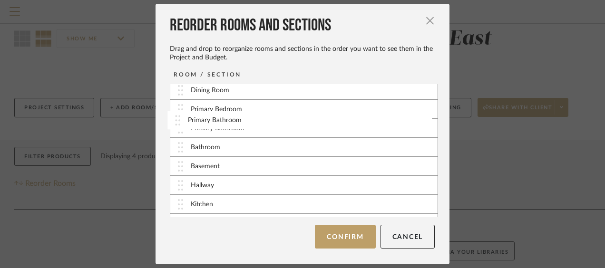
drag, startPoint x: 221, startPoint y: 211, endPoint x: 222, endPoint y: 119, distance: 92.2
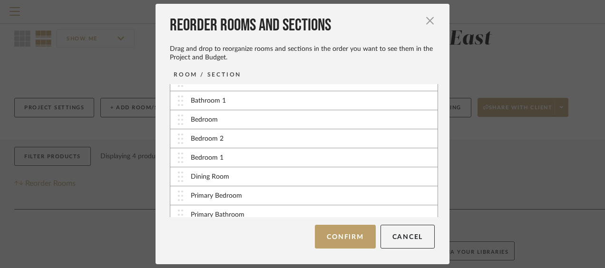
scroll to position [125, 0]
drag, startPoint x: 226, startPoint y: 194, endPoint x: 231, endPoint y: 119, distance: 75.3
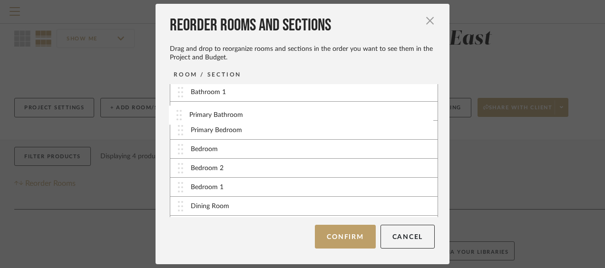
drag, startPoint x: 228, startPoint y: 211, endPoint x: 230, endPoint y: 112, distance: 98.9
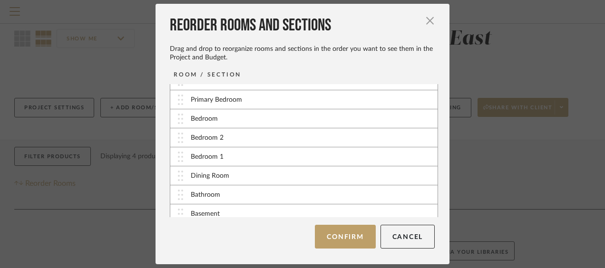
scroll to position [162, 0]
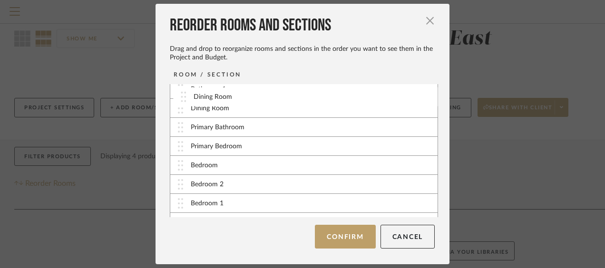
drag, startPoint x: 219, startPoint y: 178, endPoint x: 225, endPoint y: 97, distance: 80.6
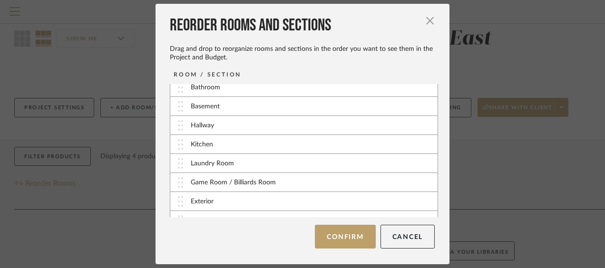
scroll to position [319, 0]
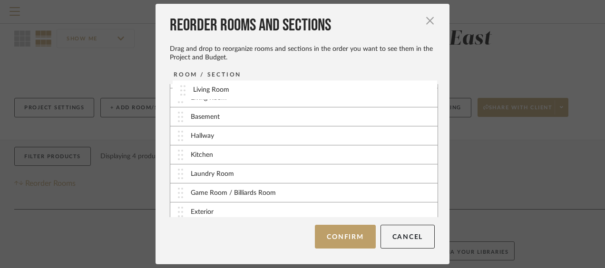
drag, startPoint x: 215, startPoint y: 170, endPoint x: 221, endPoint y: 90, distance: 80.5
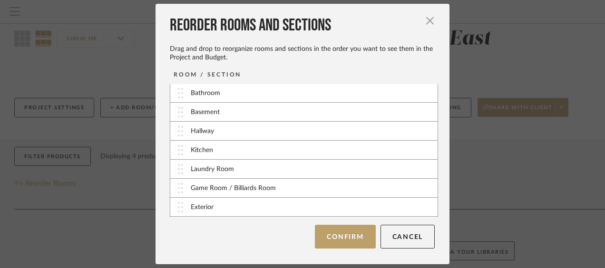
scroll to position [286, 0]
drag, startPoint x: 208, startPoint y: 167, endPoint x: 214, endPoint y: 115, distance: 52.7
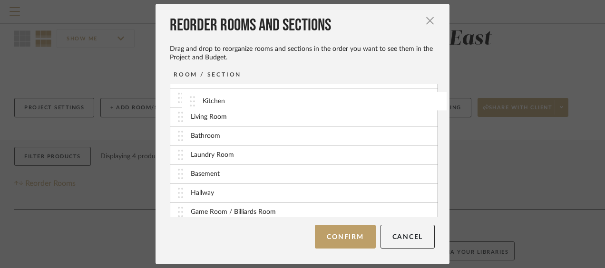
scroll to position [243, 0]
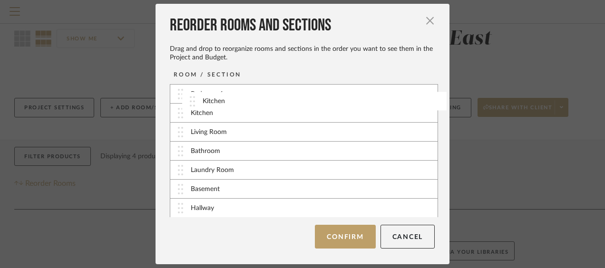
drag, startPoint x: 204, startPoint y: 193, endPoint x: 220, endPoint y: 104, distance: 90.2
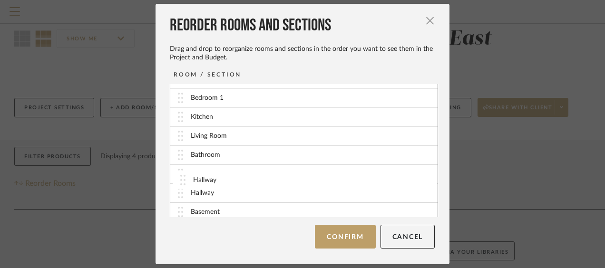
scroll to position [253, 0]
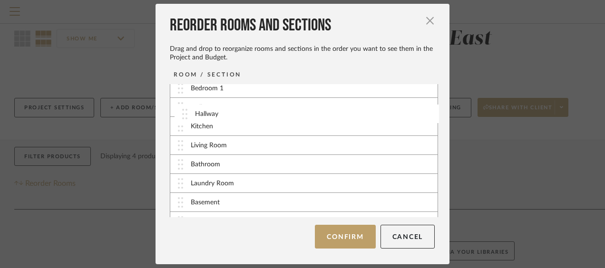
drag, startPoint x: 211, startPoint y: 205, endPoint x: 219, endPoint y: 110, distance: 95.4
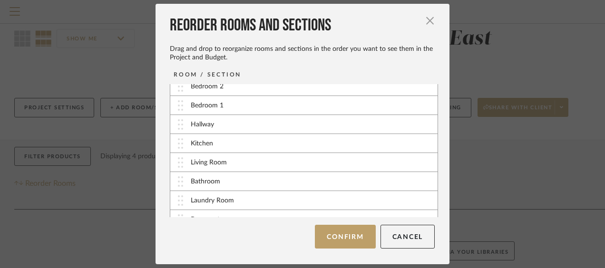
scroll to position [241, 0]
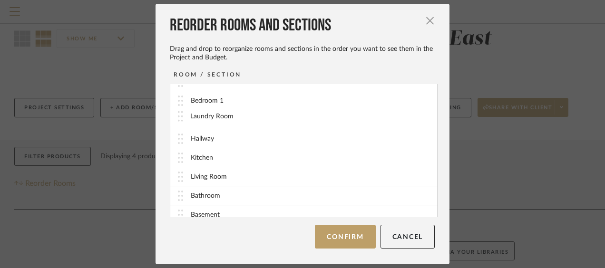
drag, startPoint x: 216, startPoint y: 196, endPoint x: 219, endPoint y: 108, distance: 88.0
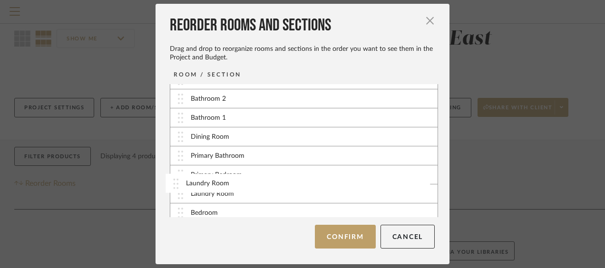
scroll to position [114, 0]
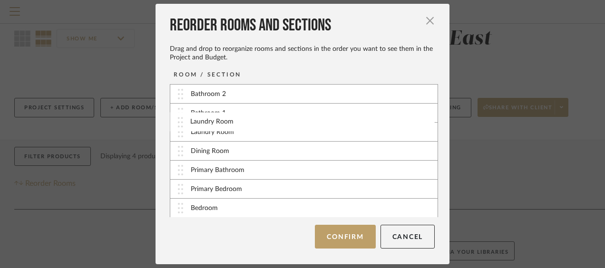
drag, startPoint x: 212, startPoint y: 154, endPoint x: 216, endPoint y: 125, distance: 29.7
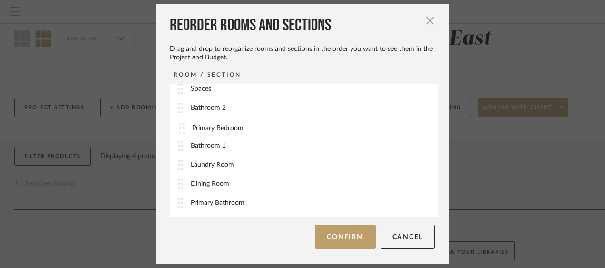
drag, startPoint x: 214, startPoint y: 206, endPoint x: 219, endPoint y: 128, distance: 78.1
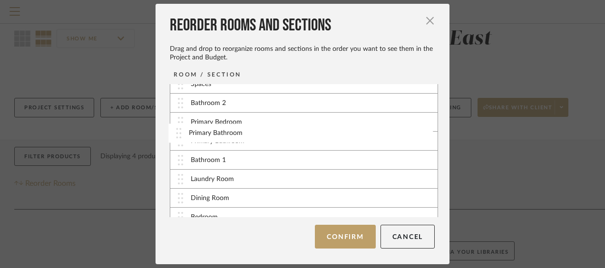
drag, startPoint x: 220, startPoint y: 205, endPoint x: 222, endPoint y: 136, distance: 68.9
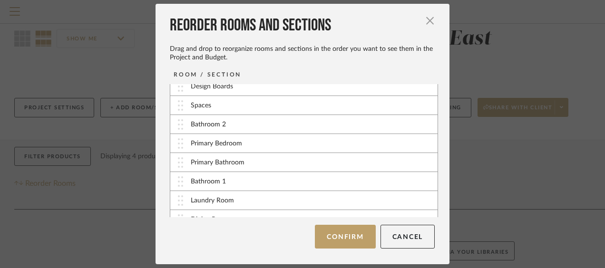
scroll to position [79, 0]
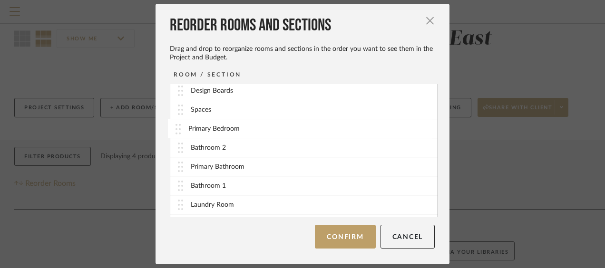
drag, startPoint x: 212, startPoint y: 145, endPoint x: 213, endPoint y: 128, distance: 17.6
drag, startPoint x: 215, startPoint y: 164, endPoint x: 215, endPoint y: 150, distance: 14.3
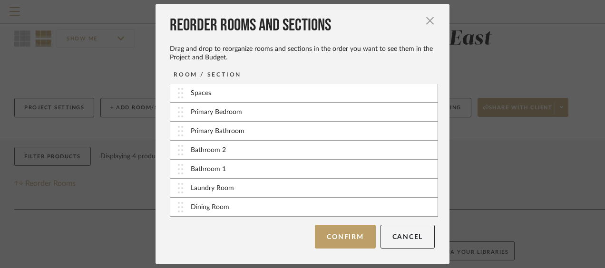
scroll to position [96, 0]
drag, startPoint x: 219, startPoint y: 185, endPoint x: 217, endPoint y: 143, distance: 42.8
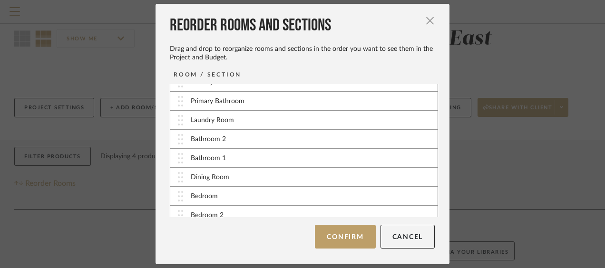
scroll to position [132, 0]
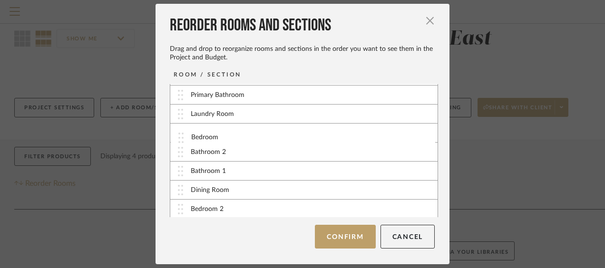
drag, startPoint x: 205, startPoint y: 188, endPoint x: 209, endPoint y: 138, distance: 50.5
click at [208, 188] on div "Bedroom 2" at bounding box center [207, 191] width 33 height 10
click at [205, 116] on div "Bedroom" at bounding box center [204, 115] width 27 height 10
click at [179, 113] on div "Bedroom" at bounding box center [303, 114] width 267 height 19
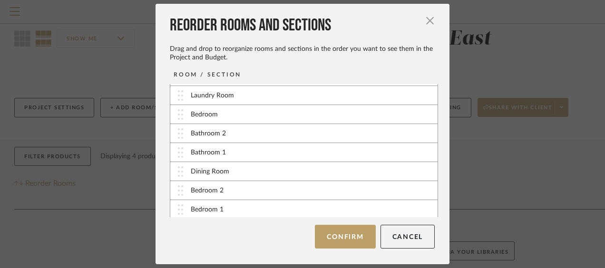
click at [179, 113] on img at bounding box center [180, 114] width 5 height 10
drag, startPoint x: 194, startPoint y: 114, endPoint x: 163, endPoint y: 74, distance: 50.5
click at [163, 74] on div "Reorder Rooms and Sections Drag and drop to reorganize rooms and sections in th…" at bounding box center [302, 134] width 294 height 260
drag, startPoint x: 208, startPoint y: 152, endPoint x: 207, endPoint y: 119, distance: 32.8
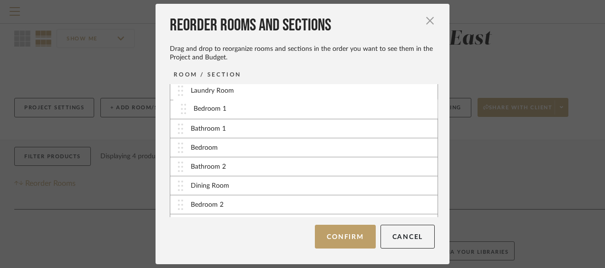
drag, startPoint x: 209, startPoint y: 208, endPoint x: 215, endPoint y: 109, distance: 98.6
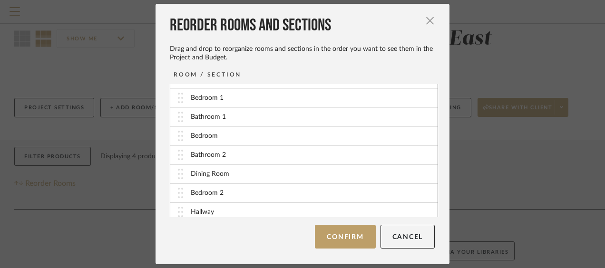
scroll to position [169, 0]
drag, startPoint x: 210, startPoint y: 187, endPoint x: 208, endPoint y: 129, distance: 58.0
drag, startPoint x: 210, startPoint y: 172, endPoint x: 210, endPoint y: 148, distance: 23.8
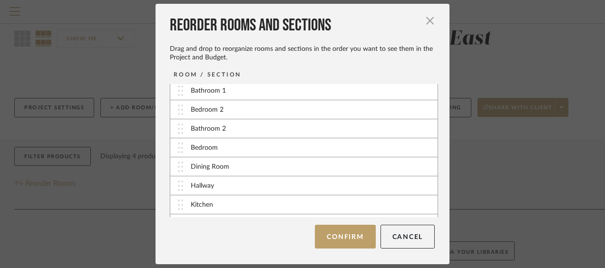
scroll to position [197, 0]
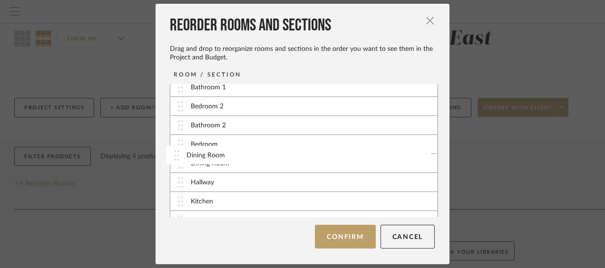
click at [206, 159] on div "Dining Room" at bounding box center [210, 164] width 39 height 10
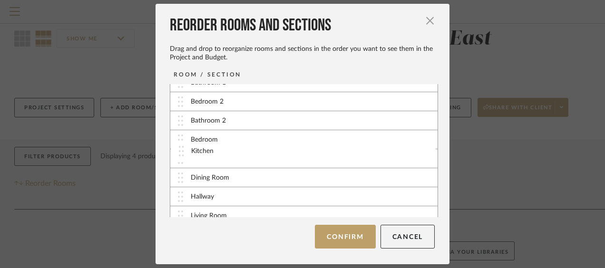
drag, startPoint x: 209, startPoint y: 201, endPoint x: 213, endPoint y: 153, distance: 47.7
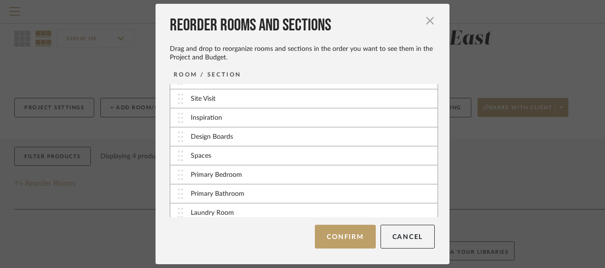
scroll to position [0, 0]
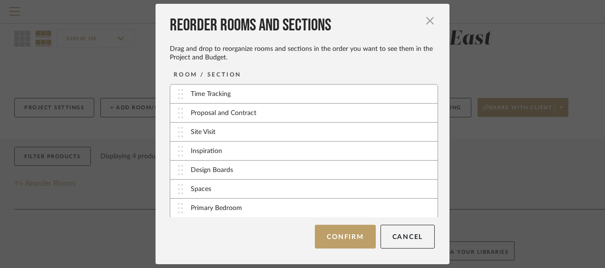
click at [346, 243] on button "Confirm" at bounding box center [345, 237] width 60 height 24
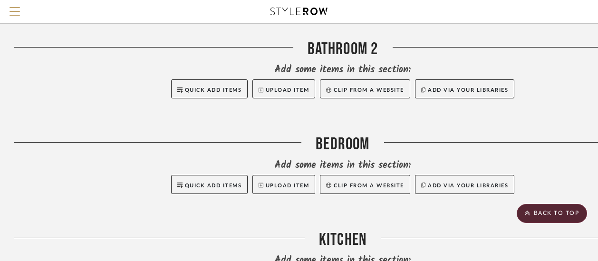
scroll to position [1086, 0]
click at [344, 134] on div "Bedroom" at bounding box center [342, 146] width 657 height 24
click at [313, 134] on div at bounding box center [164, 146] width 301 height 24
click at [332, 134] on div "Bedroom" at bounding box center [342, 146] width 657 height 24
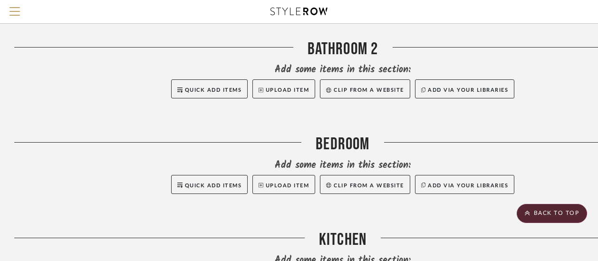
click at [332, 134] on div "Bedroom" at bounding box center [342, 146] width 657 height 24
click at [334, 134] on div "Bedroom" at bounding box center [342, 146] width 657 height 24
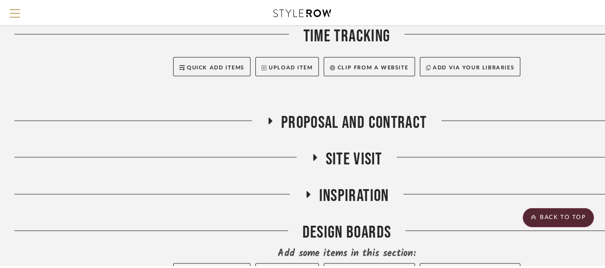
scroll to position [0, 0]
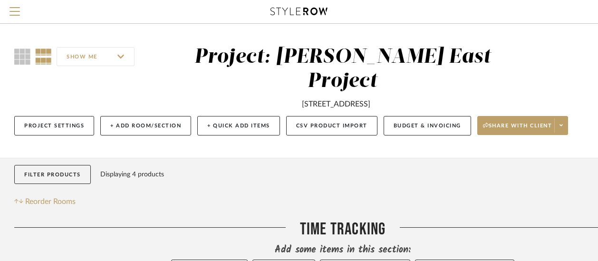
click at [39, 196] on span "Reorder Rooms" at bounding box center [50, 201] width 50 height 11
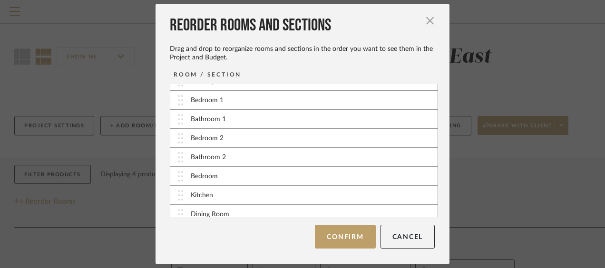
scroll to position [165, 0]
click at [178, 177] on img at bounding box center [180, 176] width 5 height 10
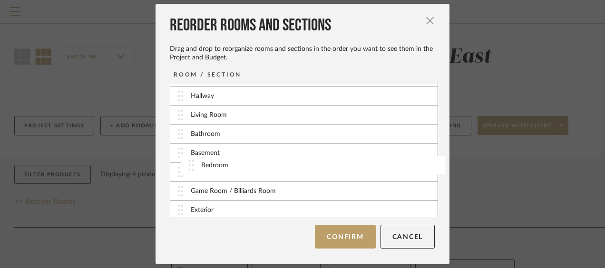
scroll to position [288, 0]
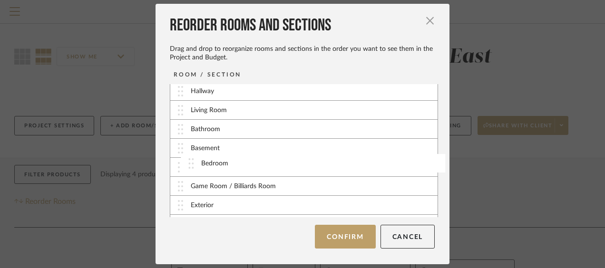
drag, startPoint x: 207, startPoint y: 133, endPoint x: 221, endPoint y: 164, distance: 34.3
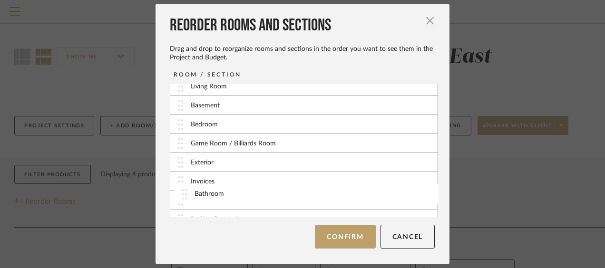
scroll to position [320, 0]
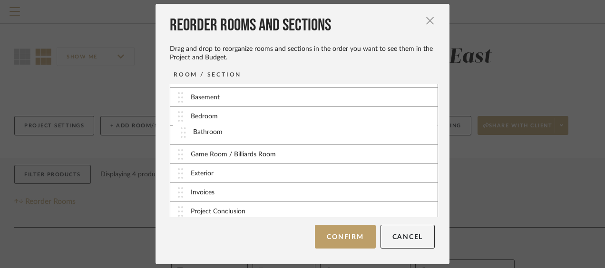
drag, startPoint x: 217, startPoint y: 127, endPoint x: 223, endPoint y: 133, distance: 8.4
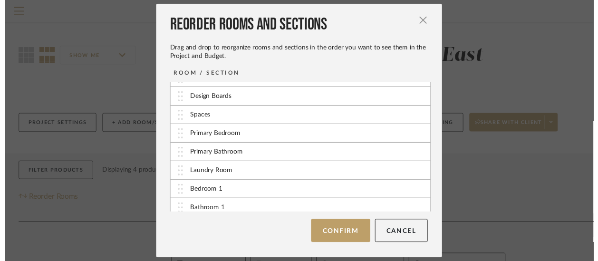
scroll to position [3, 0]
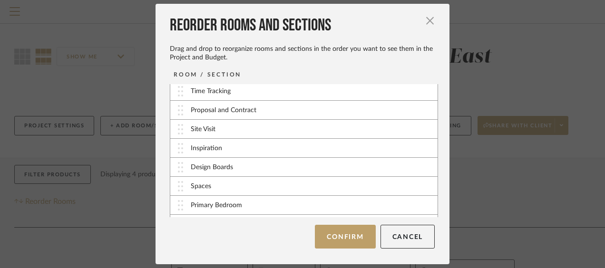
click at [334, 236] on button "Confirm" at bounding box center [345, 237] width 60 height 24
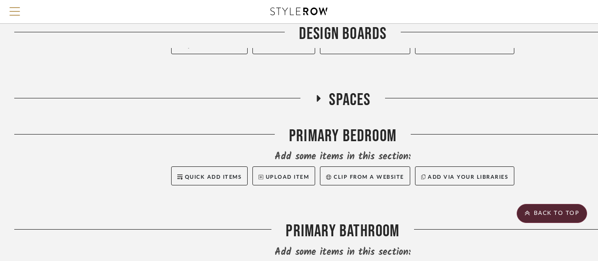
scroll to position [429, 0]
click at [320, 94] on icon at bounding box center [318, 97] width 11 height 7
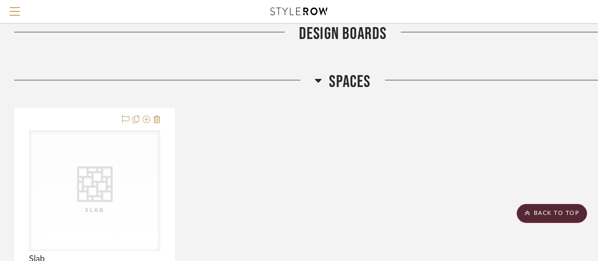
scroll to position [446, 0]
click at [318, 79] on icon at bounding box center [318, 81] width 7 height 4
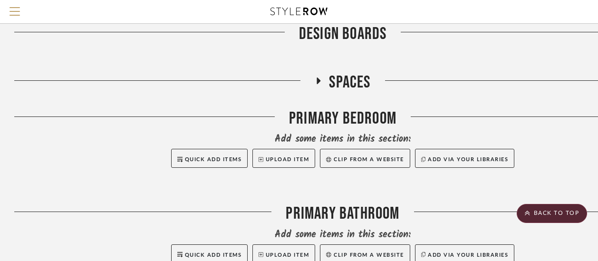
click at [346, 108] on div "Primary Bedroom" at bounding box center [342, 120] width 657 height 24
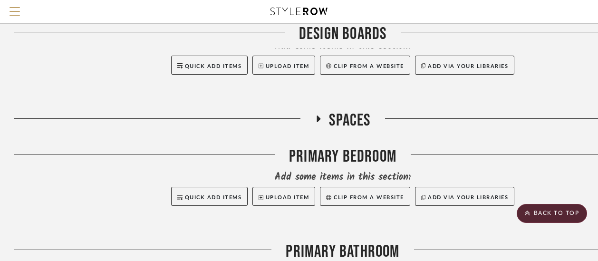
click at [320, 115] on icon at bounding box center [318, 118] width 11 height 7
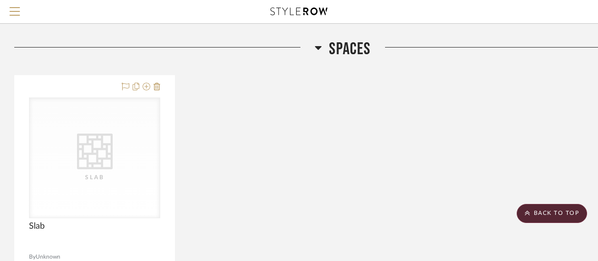
scroll to position [454, 0]
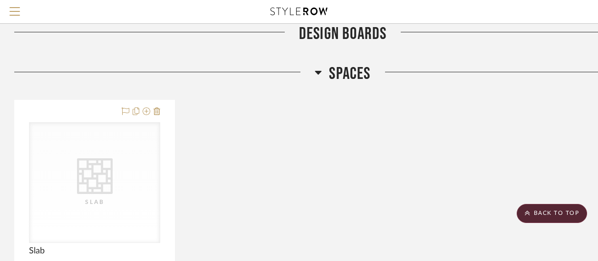
click at [155, 107] on icon at bounding box center [157, 111] width 7 height 8
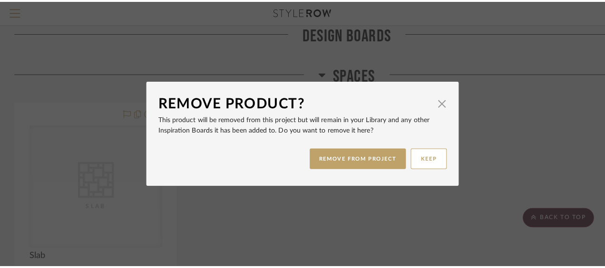
scroll to position [0, 0]
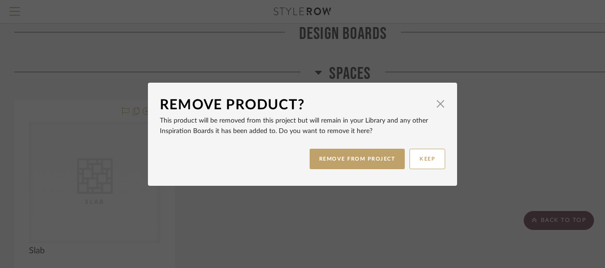
click at [357, 157] on button "REMOVE FROM PROJECT" at bounding box center [357, 159] width 96 height 20
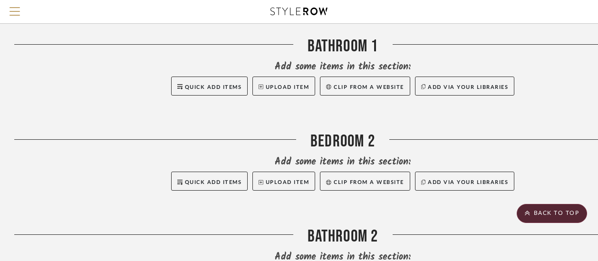
scroll to position [977, 0]
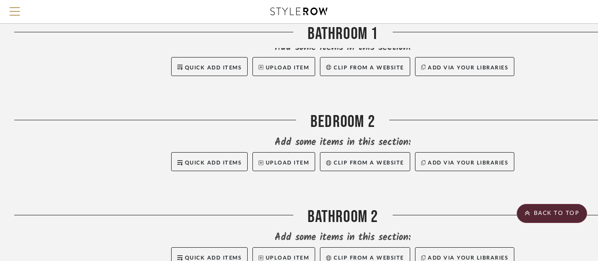
click at [354, 112] on div "Bedroom 2" at bounding box center [342, 124] width 657 height 24
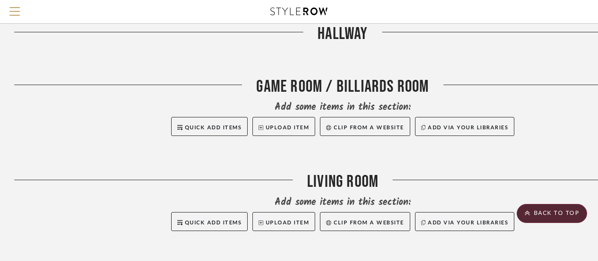
scroll to position [1494, 0]
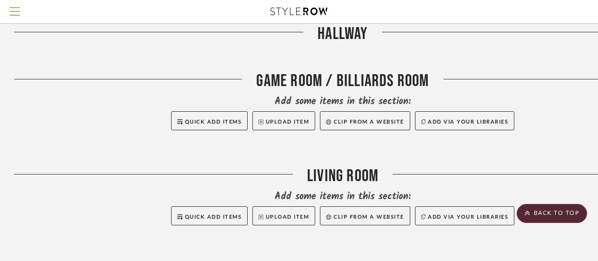
click at [295, 71] on div "Game Room / Billiards Room" at bounding box center [342, 83] width 657 height 24
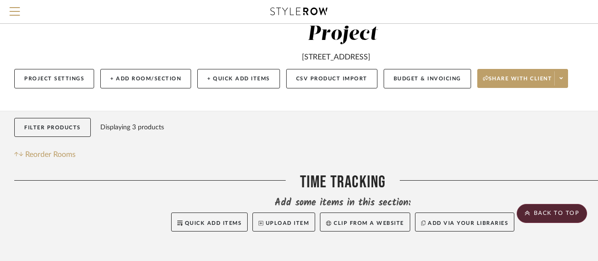
scroll to position [0, 0]
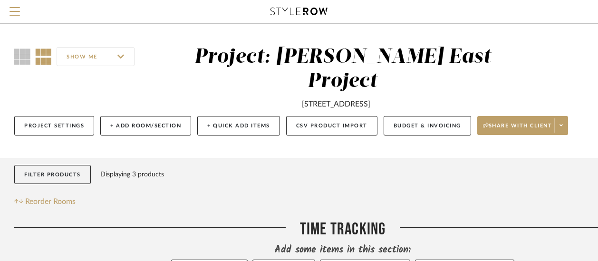
click at [67, 165] on button "Filter Products" at bounding box center [52, 174] width 77 height 19
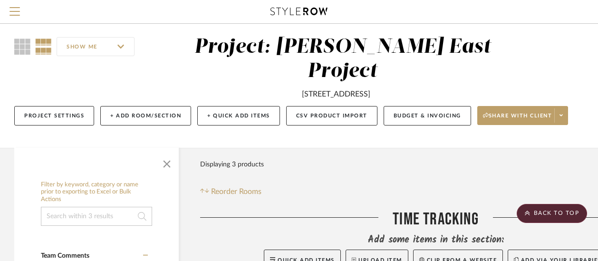
scroll to position [1, 0]
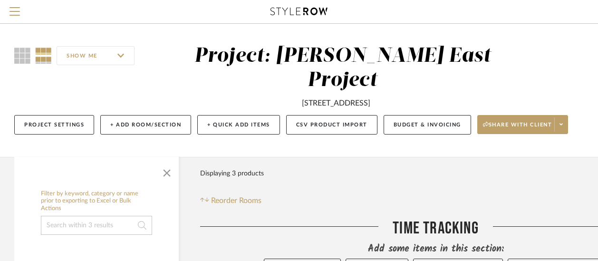
click at [168, 160] on span "button" at bounding box center [166, 171] width 23 height 23
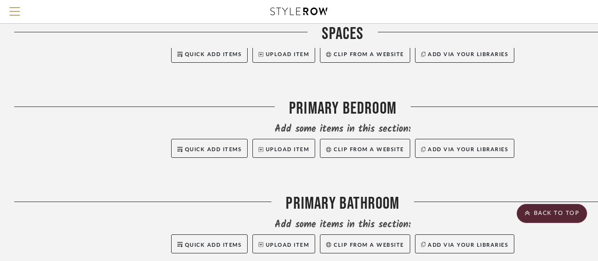
scroll to position [538, 0]
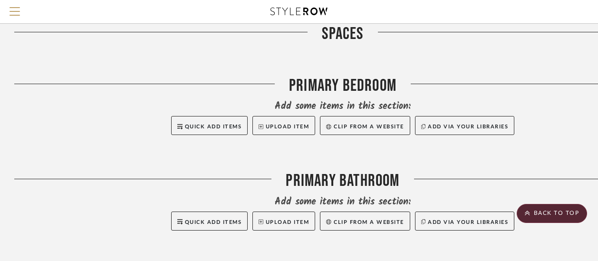
click at [337, 76] on div "Primary Bedroom" at bounding box center [342, 88] width 657 height 24
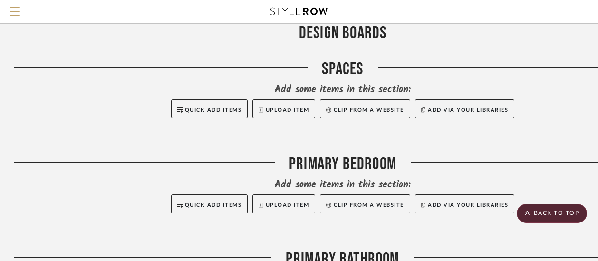
scroll to position [459, 0]
click at [233, 195] on button "Quick Add Items" at bounding box center [209, 204] width 77 height 19
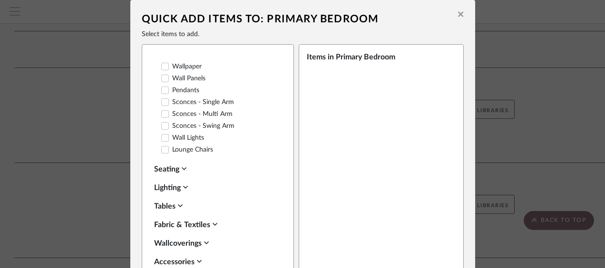
scroll to position [174, 0]
click at [183, 172] on icon at bounding box center [184, 168] width 5 height 8
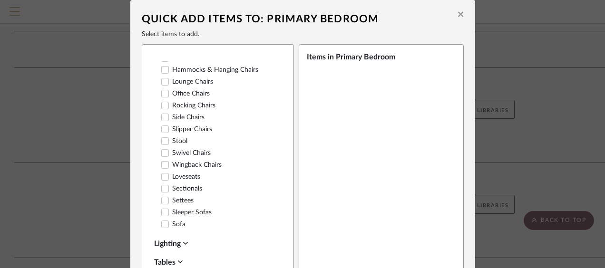
scroll to position [447, 0]
click at [162, 155] on icon at bounding box center [165, 152] width 6 height 5
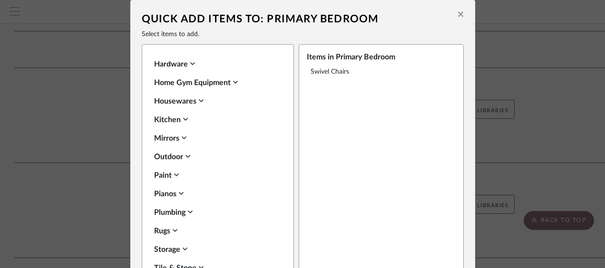
scroll to position [97, 0]
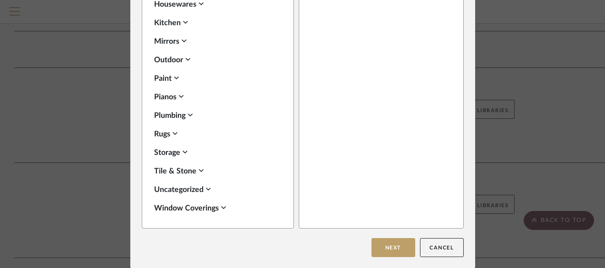
click at [399, 254] on button "Next" at bounding box center [393, 247] width 44 height 19
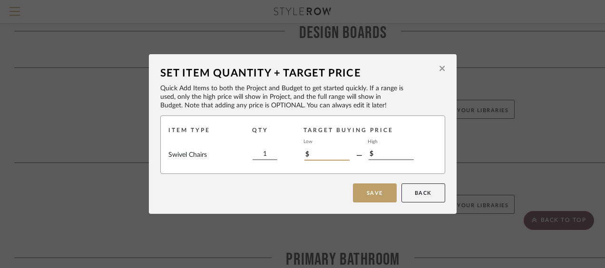
click at [331, 152] on input "$" at bounding box center [326, 155] width 45 height 10
type input "$0"
click at [389, 156] on input "$" at bounding box center [390, 155] width 45 height 10
type input "$9"
click at [384, 188] on button "Save" at bounding box center [375, 192] width 44 height 19
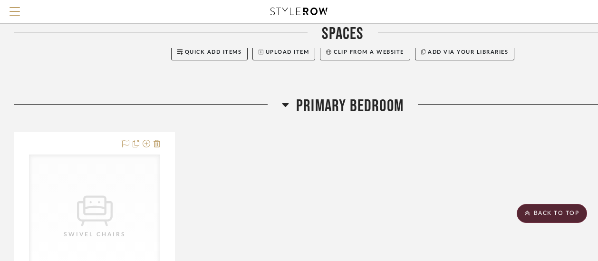
scroll to position [518, 0]
click at [286, 102] on icon at bounding box center [285, 104] width 7 height 4
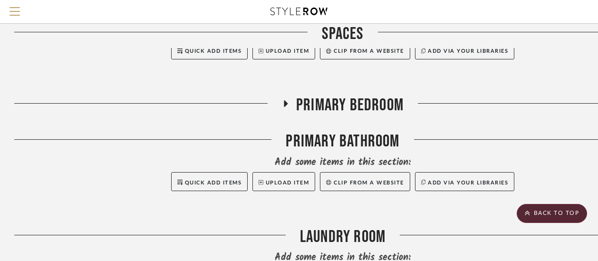
click at [286, 100] on icon at bounding box center [286, 103] width 4 height 7
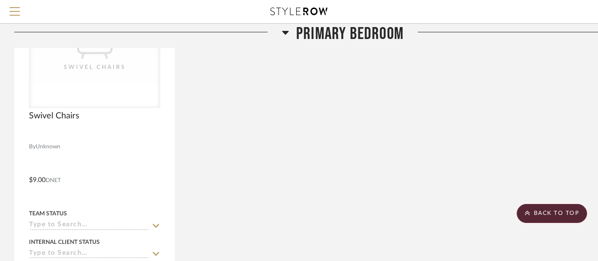
scroll to position [684, 0]
click at [129, 132] on div at bounding box center [94, 136] width 131 height 9
click at [287, 30] on icon at bounding box center [285, 32] width 7 height 11
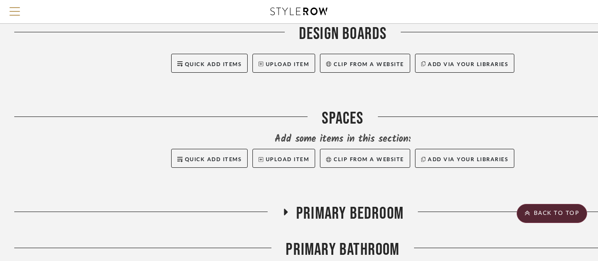
scroll to position [412, 0]
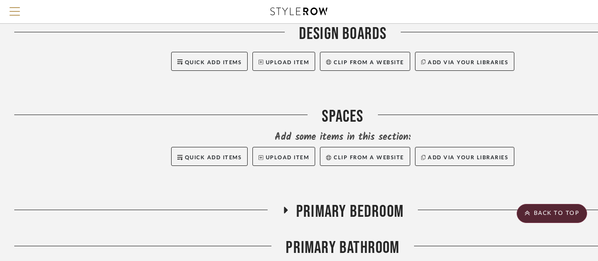
click at [287, 207] on icon at bounding box center [285, 210] width 11 height 7
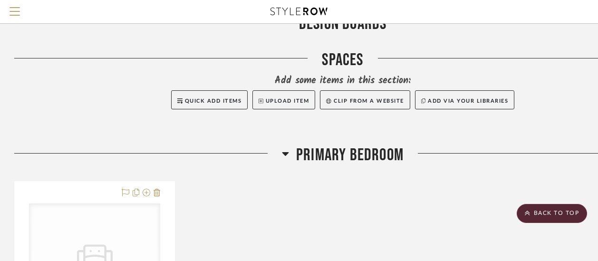
scroll to position [469, 0]
click at [315, 145] on span "Primary Bedroom" at bounding box center [349, 155] width 107 height 20
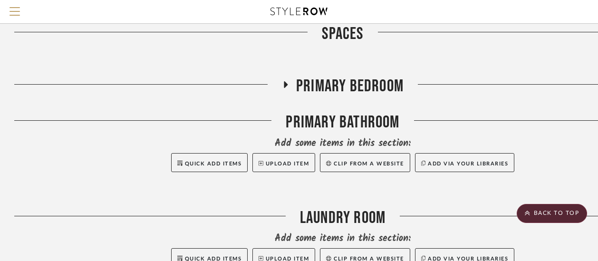
scroll to position [484, 0]
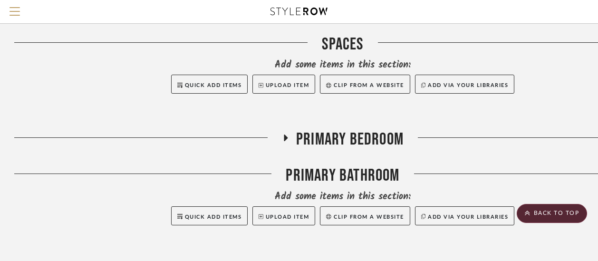
click at [286, 135] on icon at bounding box center [286, 138] width 4 height 7
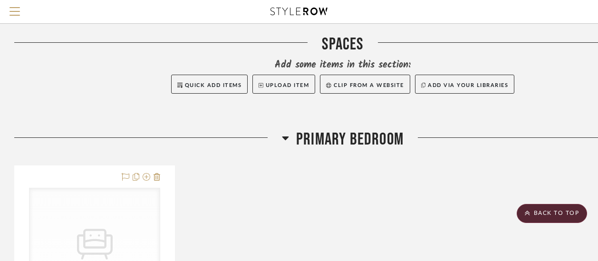
click at [286, 136] on icon at bounding box center [285, 138] width 7 height 4
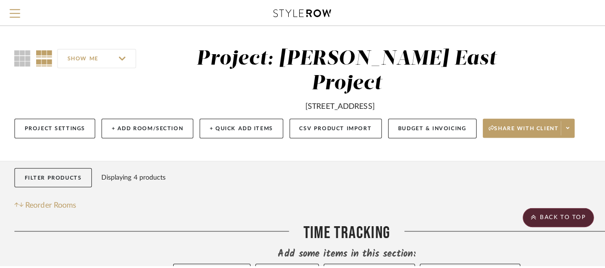
scroll to position [0, 0]
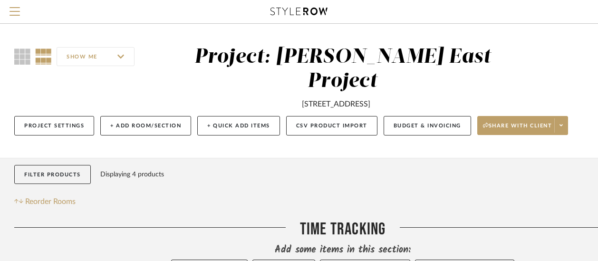
click at [64, 196] on span "Reorder Rooms" at bounding box center [50, 201] width 50 height 11
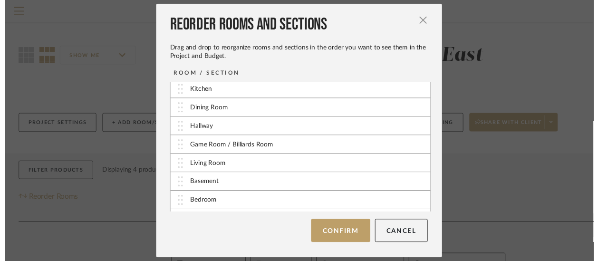
scroll to position [251, 0]
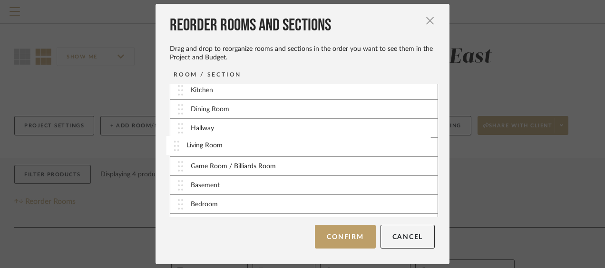
drag, startPoint x: 222, startPoint y: 166, endPoint x: 222, endPoint y: 148, distance: 18.1
click at [178, 144] on img at bounding box center [180, 147] width 5 height 10
drag, startPoint x: 177, startPoint y: 144, endPoint x: 321, endPoint y: 174, distance: 147.7
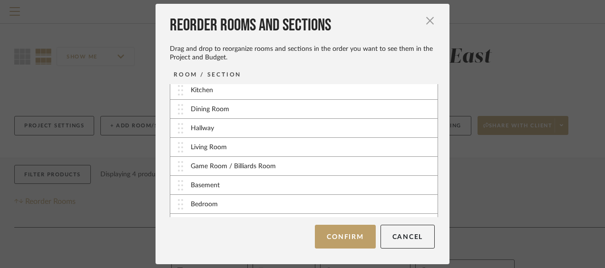
click at [321, 176] on div "Basement" at bounding box center [303, 185] width 267 height 19
click at [338, 233] on button "Confirm" at bounding box center [345, 237] width 60 height 24
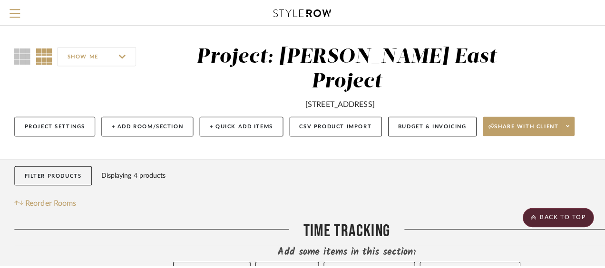
scroll to position [0, 0]
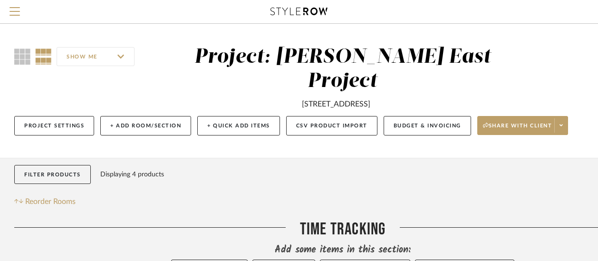
click at [54, 196] on span "Reorder Rooms" at bounding box center [50, 201] width 50 height 11
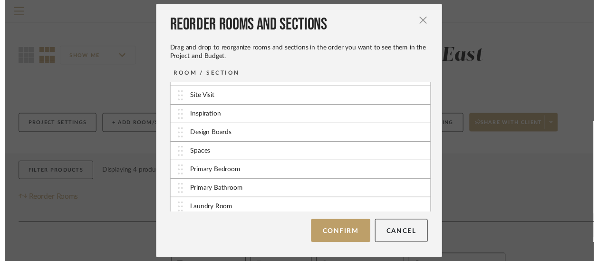
scroll to position [45, 0]
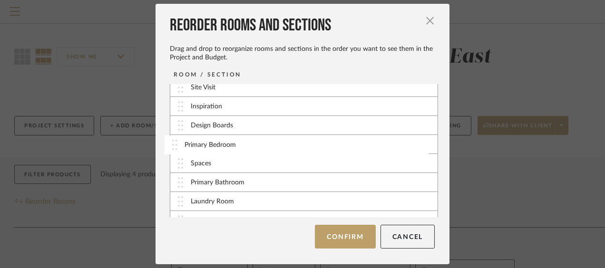
drag, startPoint x: 212, startPoint y: 164, endPoint x: 210, endPoint y: 145, distance: 18.2
drag, startPoint x: 219, startPoint y: 144, endPoint x: 221, endPoint y: 161, distance: 17.2
click at [384, 232] on button "Cancel" at bounding box center [407, 237] width 55 height 24
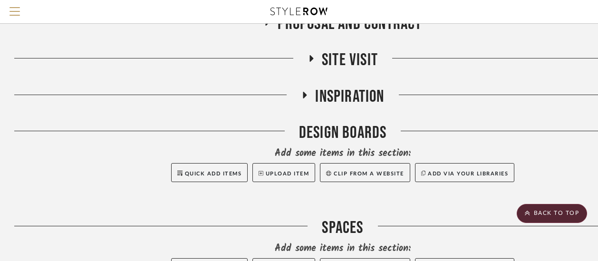
scroll to position [367, 0]
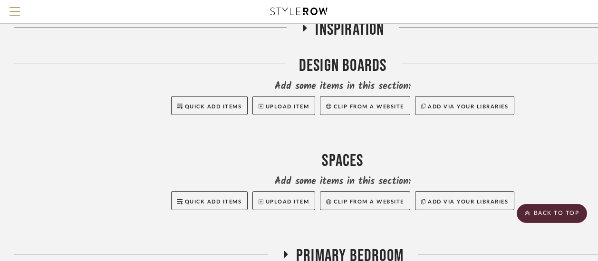
click at [328, 151] on div "Spaces" at bounding box center [342, 163] width 657 height 24
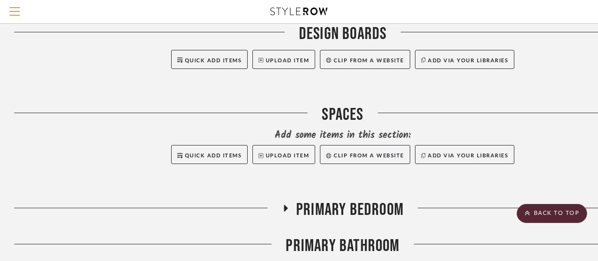
scroll to position [414, 0]
click at [337, 104] on div "Spaces" at bounding box center [342, 116] width 657 height 24
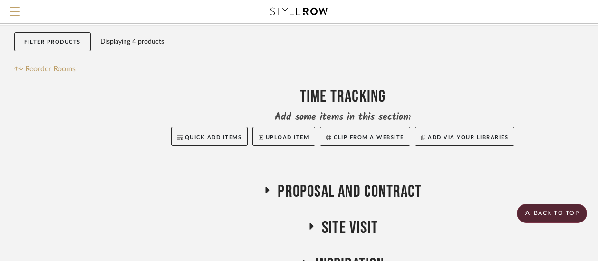
scroll to position [0, 0]
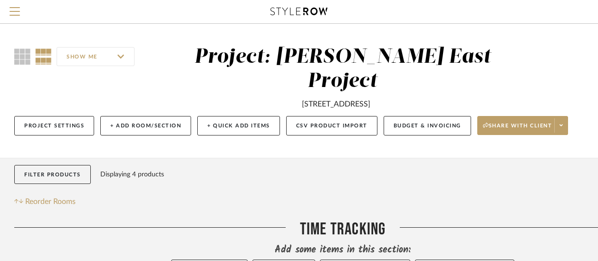
click at [67, 196] on span "Reorder Rooms" at bounding box center [50, 201] width 50 height 11
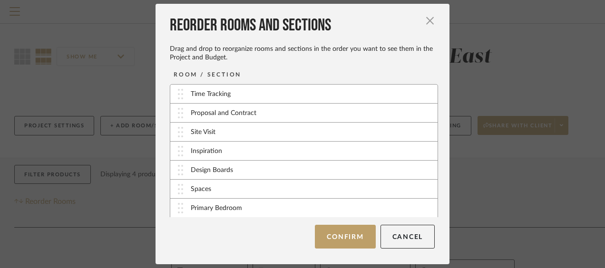
click at [178, 190] on img at bounding box center [180, 189] width 5 height 10
click at [178, 187] on img at bounding box center [180, 189] width 5 height 10
click at [194, 191] on div "Spaces" at bounding box center [201, 189] width 20 height 10
click at [198, 189] on div "Spaces" at bounding box center [201, 189] width 20 height 10
click at [406, 234] on button "Cancel" at bounding box center [407, 237] width 55 height 24
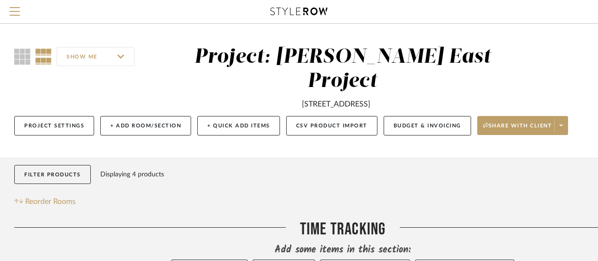
click at [164, 116] on button "+ Add Room/Section" at bounding box center [145, 125] width 91 height 19
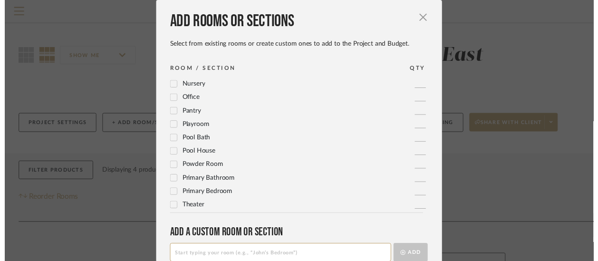
scroll to position [53, 0]
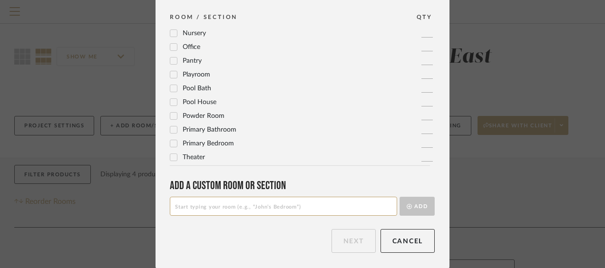
click at [408, 237] on button "Cancel" at bounding box center [407, 241] width 55 height 24
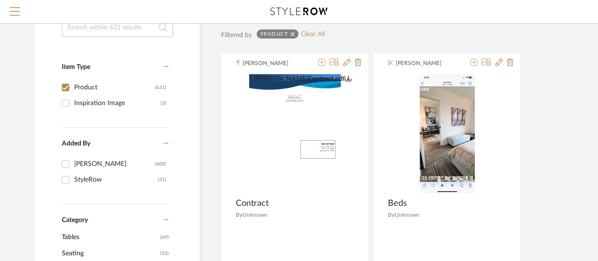
scroll to position [114, 0]
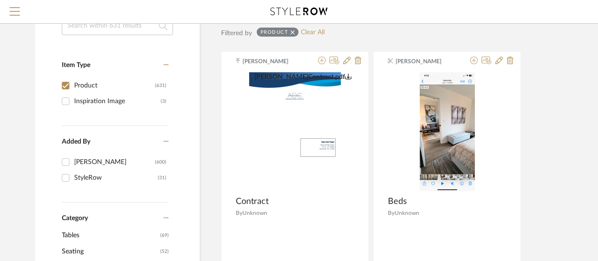
click at [362, 73] on div "[PERSON_NAME]Contract.pdf" at bounding box center [295, 132] width 147 height 120
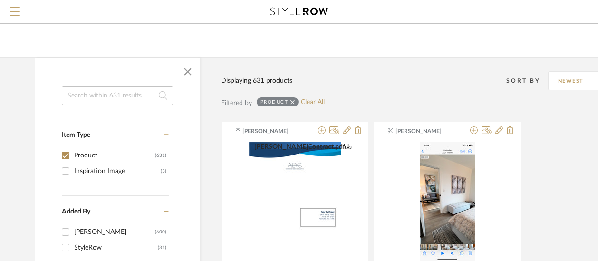
scroll to position [42, 0]
